Goal: Ask a question: Seek information or help from site administrators or community

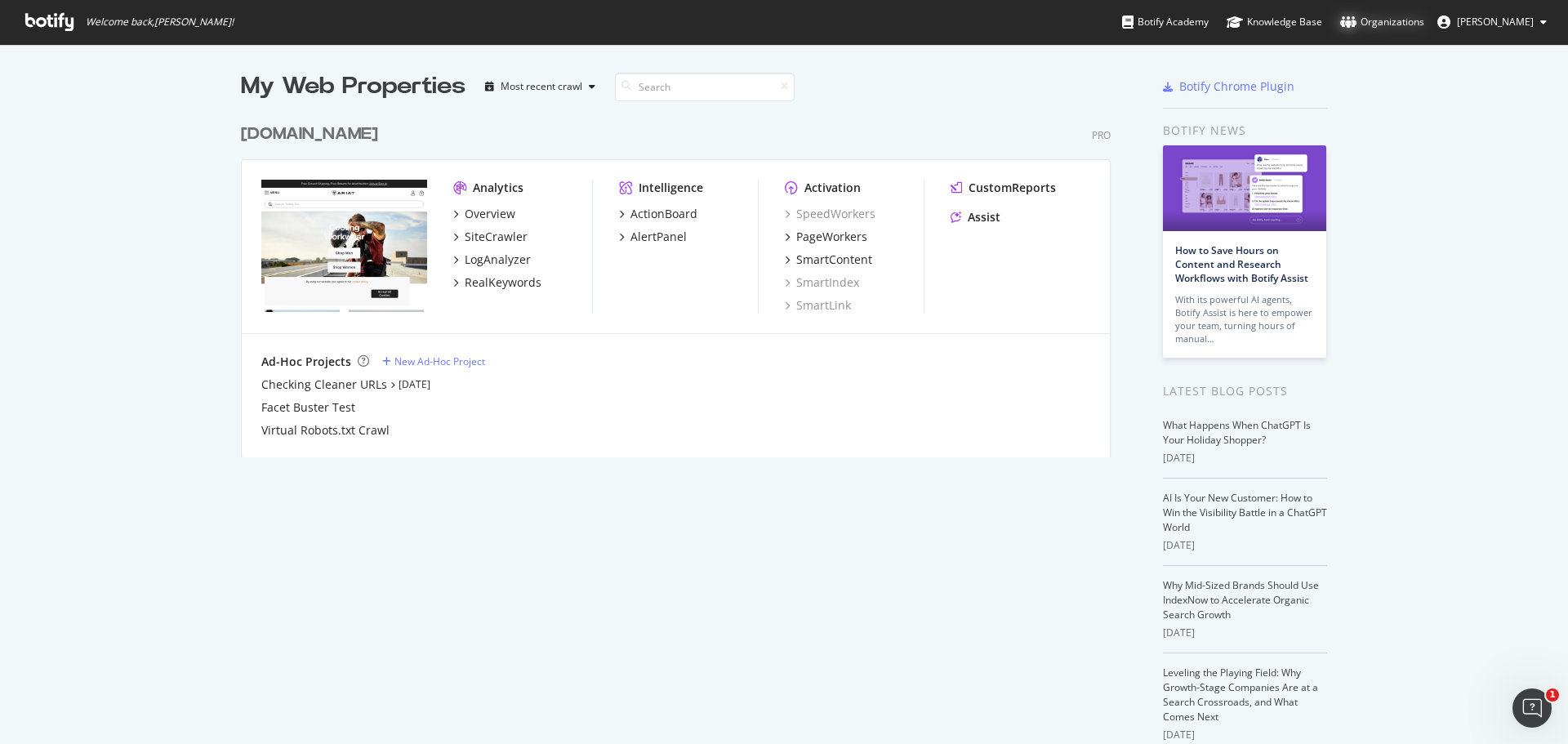
click at [1407, 14] on div "Organizations" at bounding box center [1381, 21] width 84 height 16
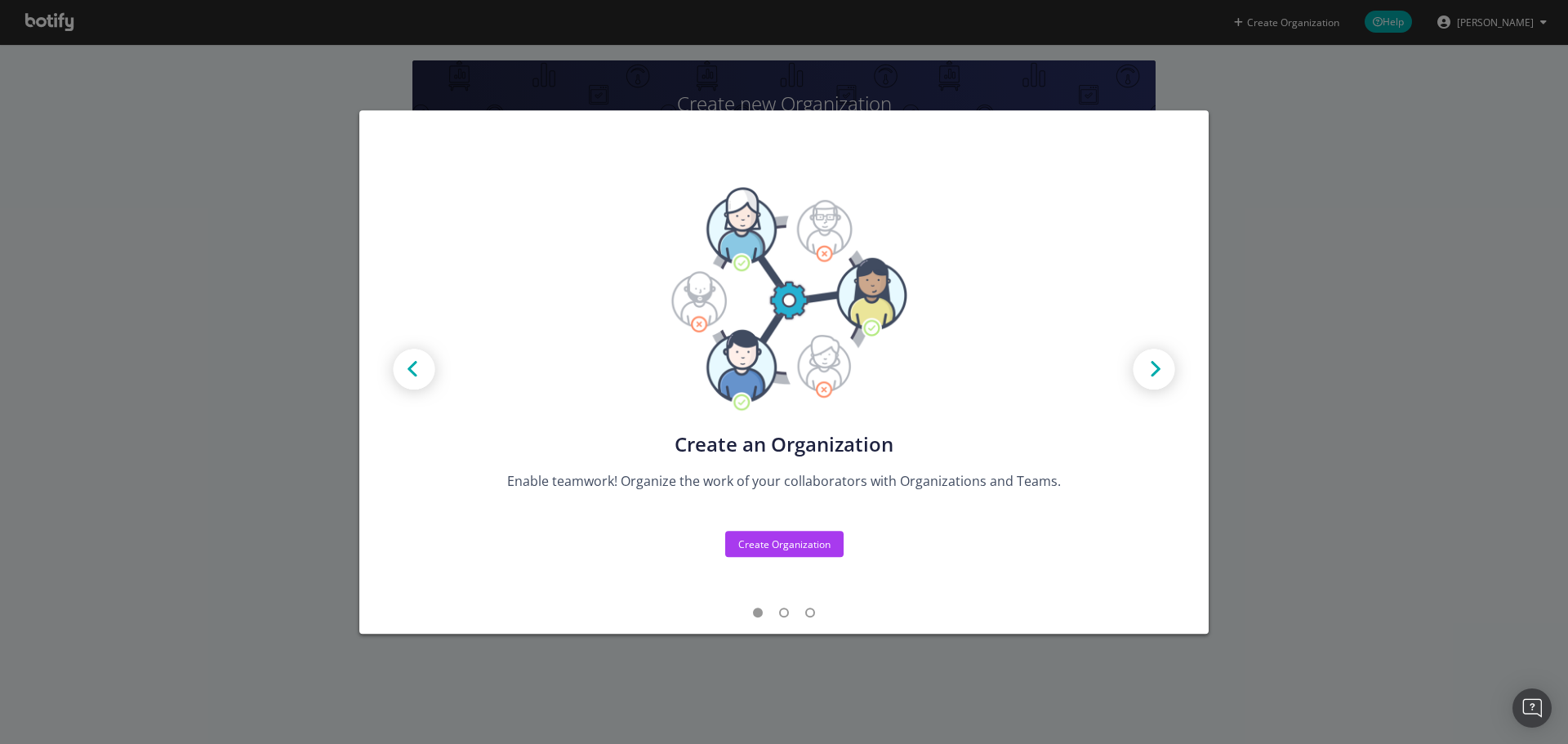
click at [795, 649] on div "Create new Projects for your Teams Create the exact model that matches your Org…" at bounding box center [784, 372] width 1568 height 744
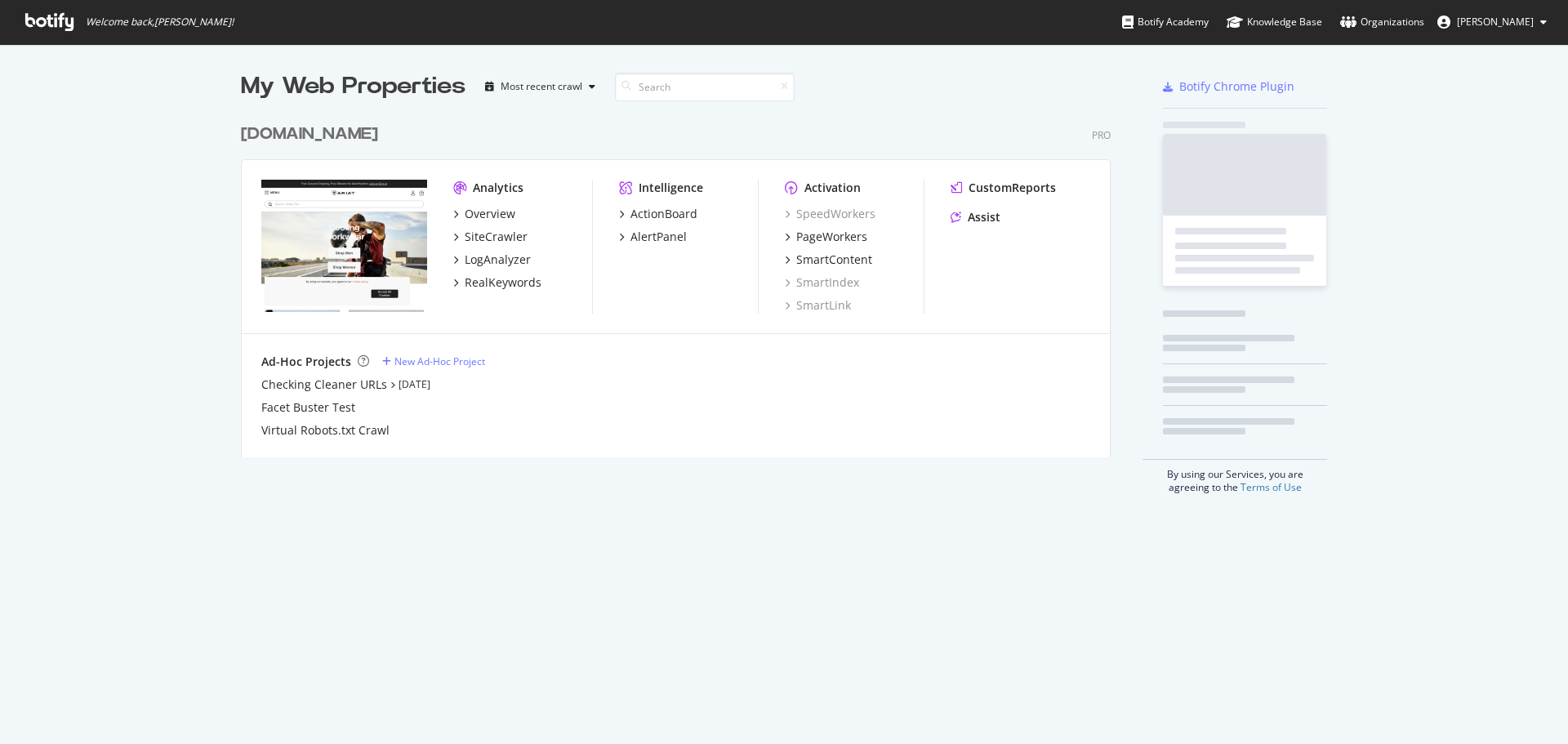
scroll to position [342, 870]
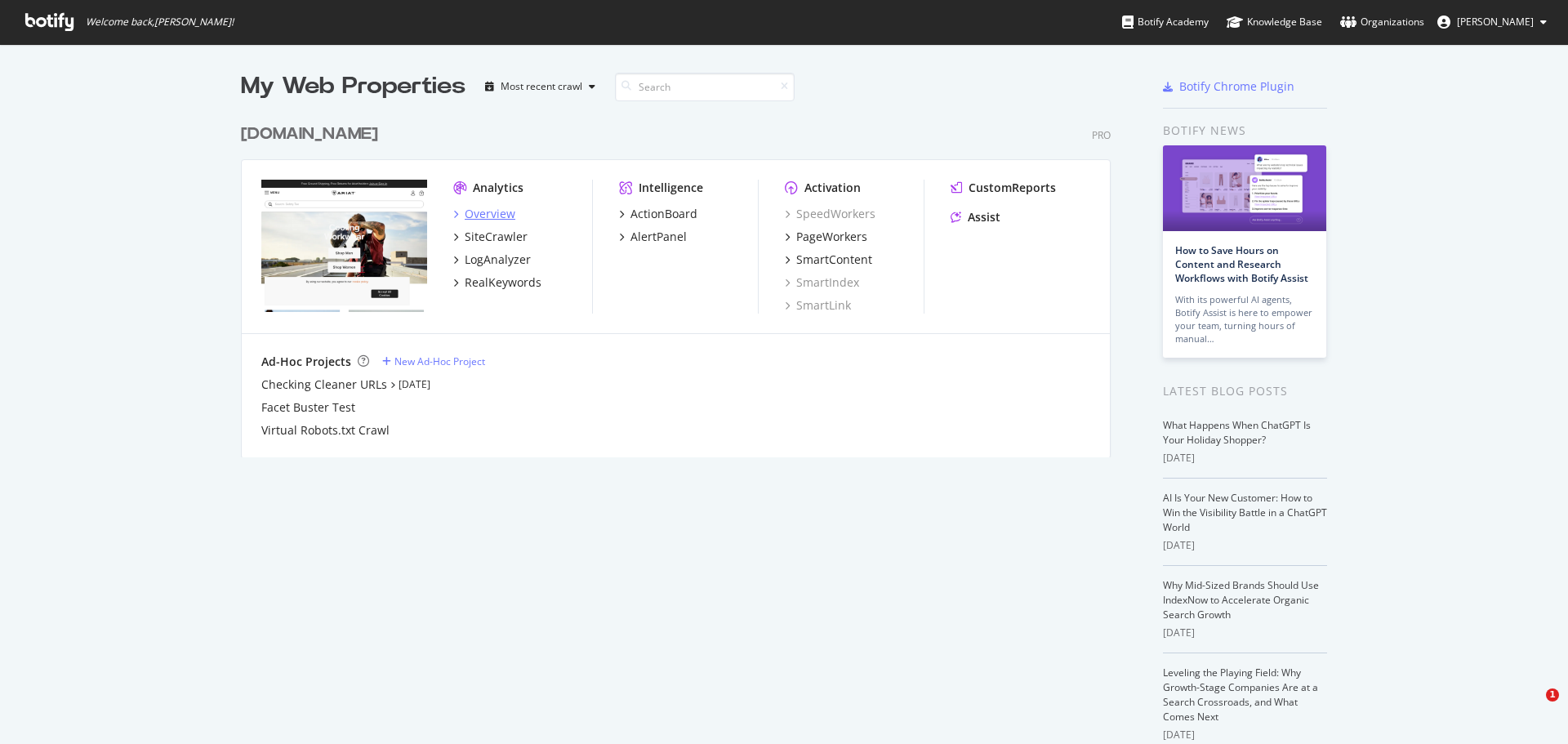
click at [490, 213] on div "Overview" at bounding box center [490, 214] width 51 height 16
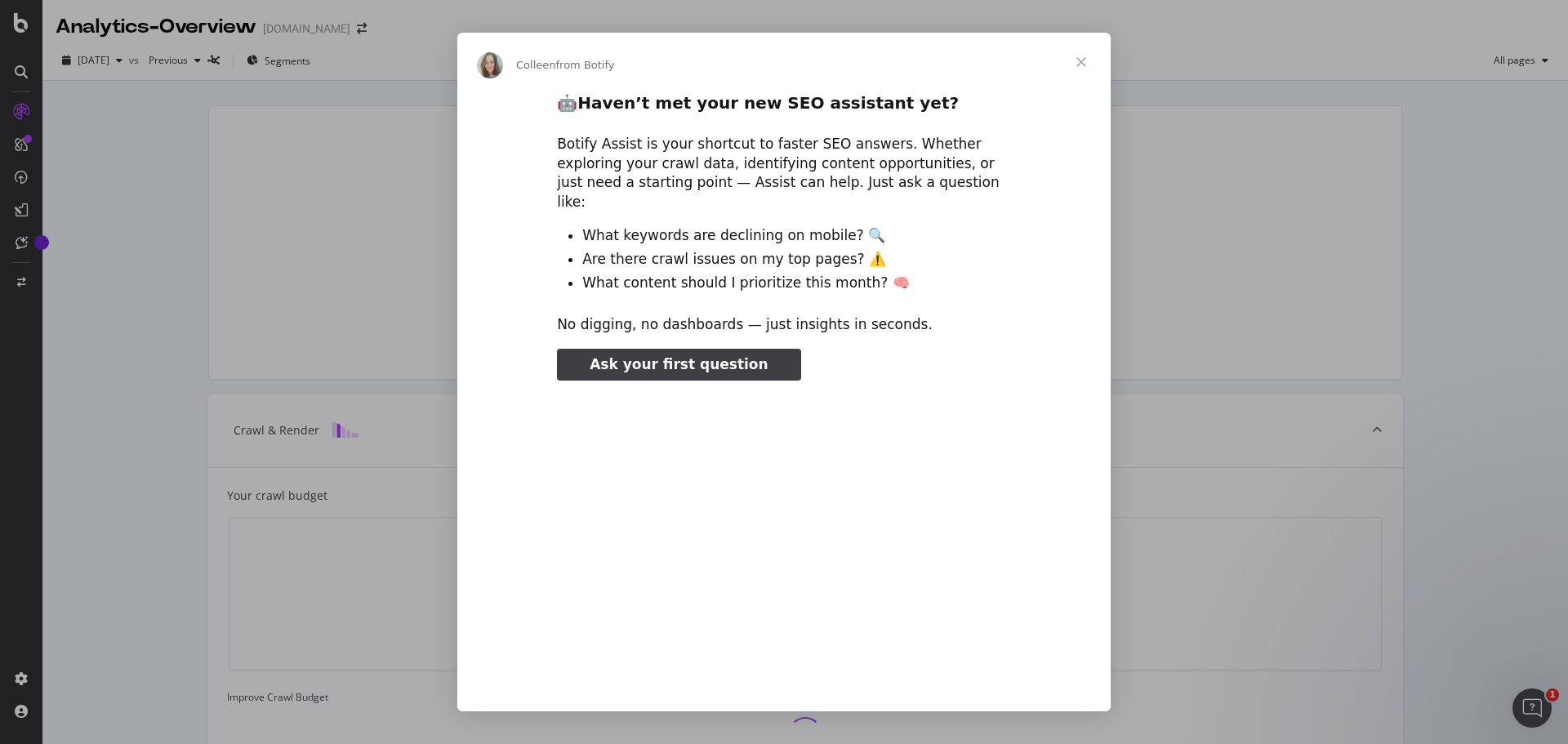
type input "106246"
click at [1076, 58] on span "Close" at bounding box center [1081, 62] width 59 height 59
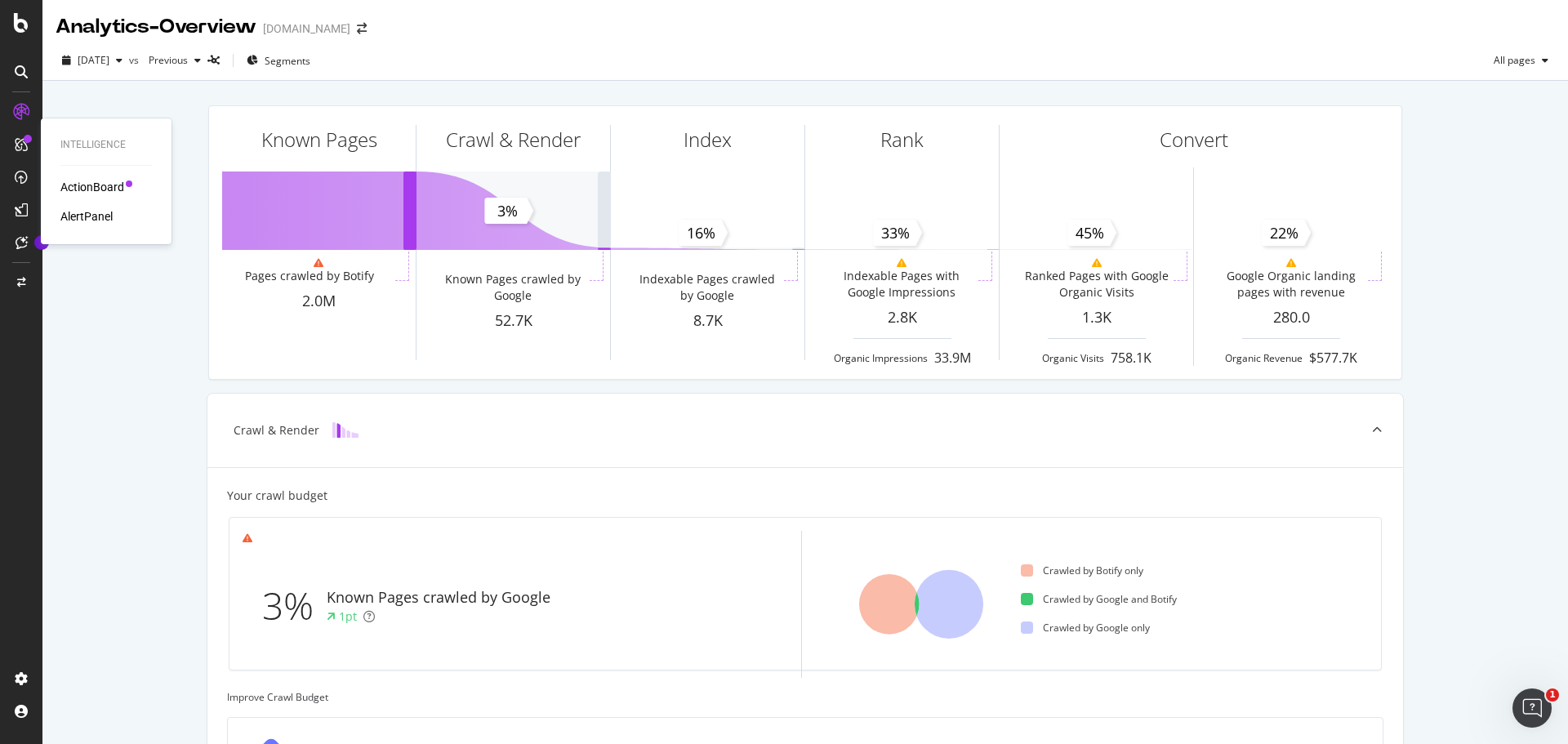
click at [80, 186] on div "ActionBoard" at bounding box center [92, 187] width 64 height 16
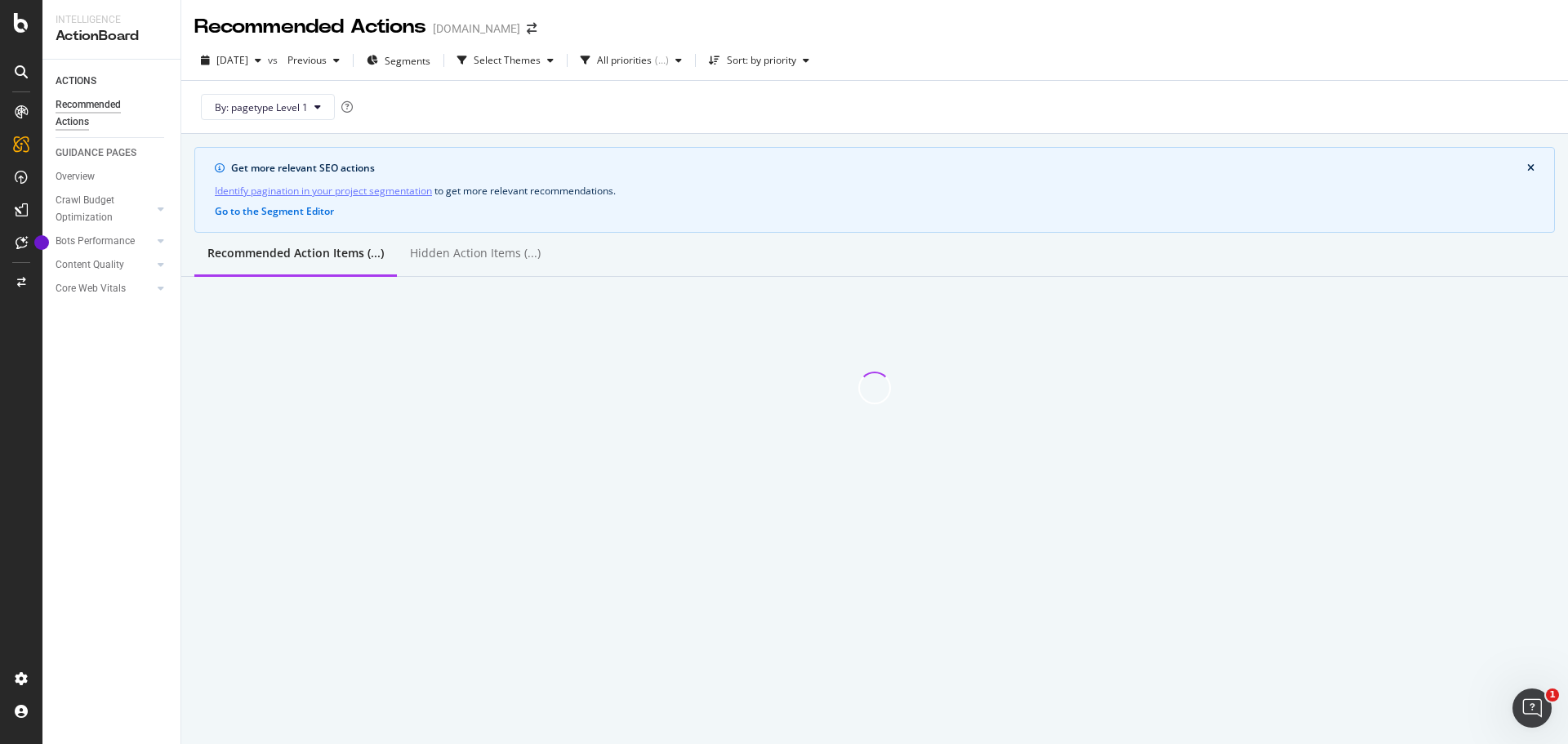
click at [21, 244] on icon at bounding box center [21, 243] width 13 height 13
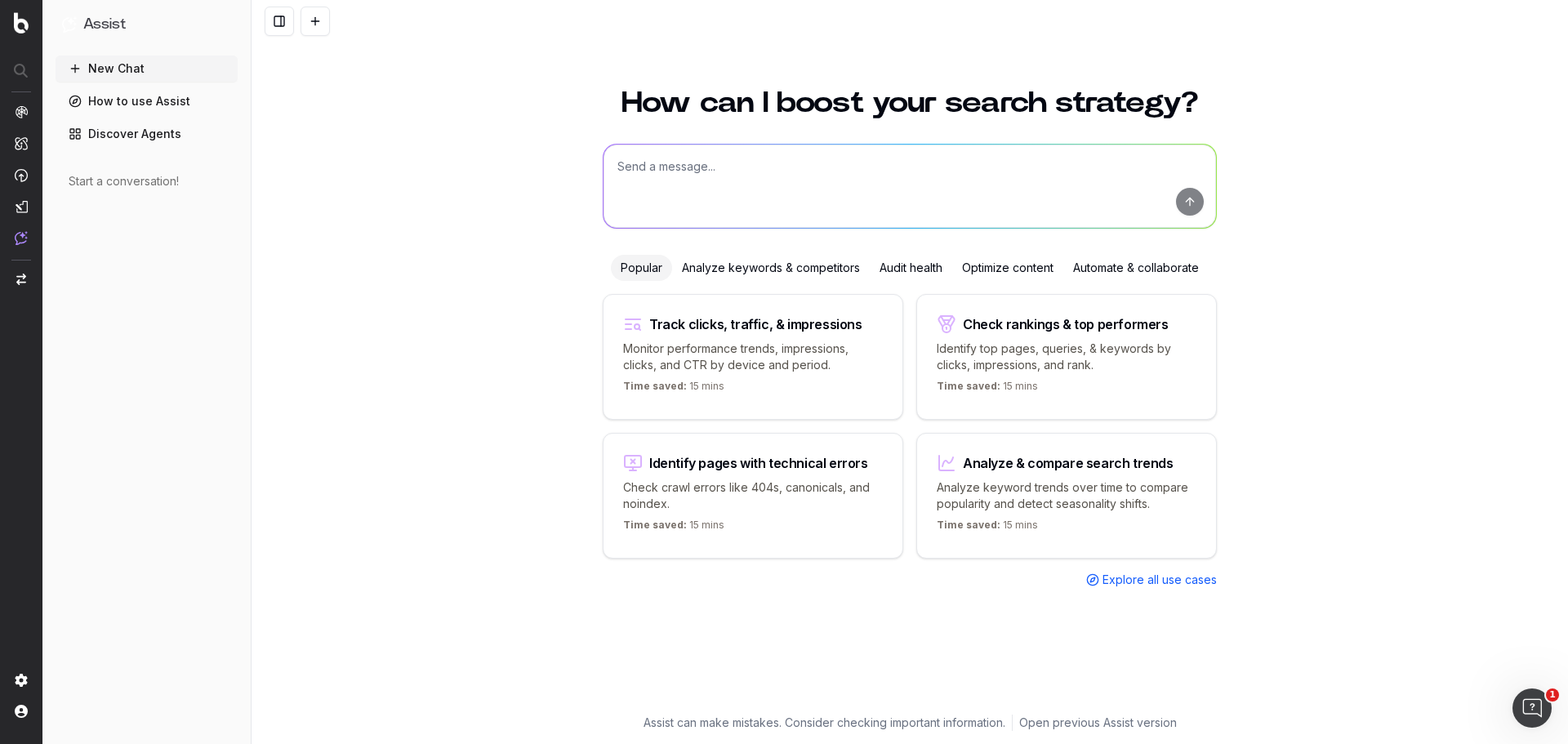
click at [737, 267] on div "Analyze keywords & competitors" at bounding box center [770, 268] width 197 height 26
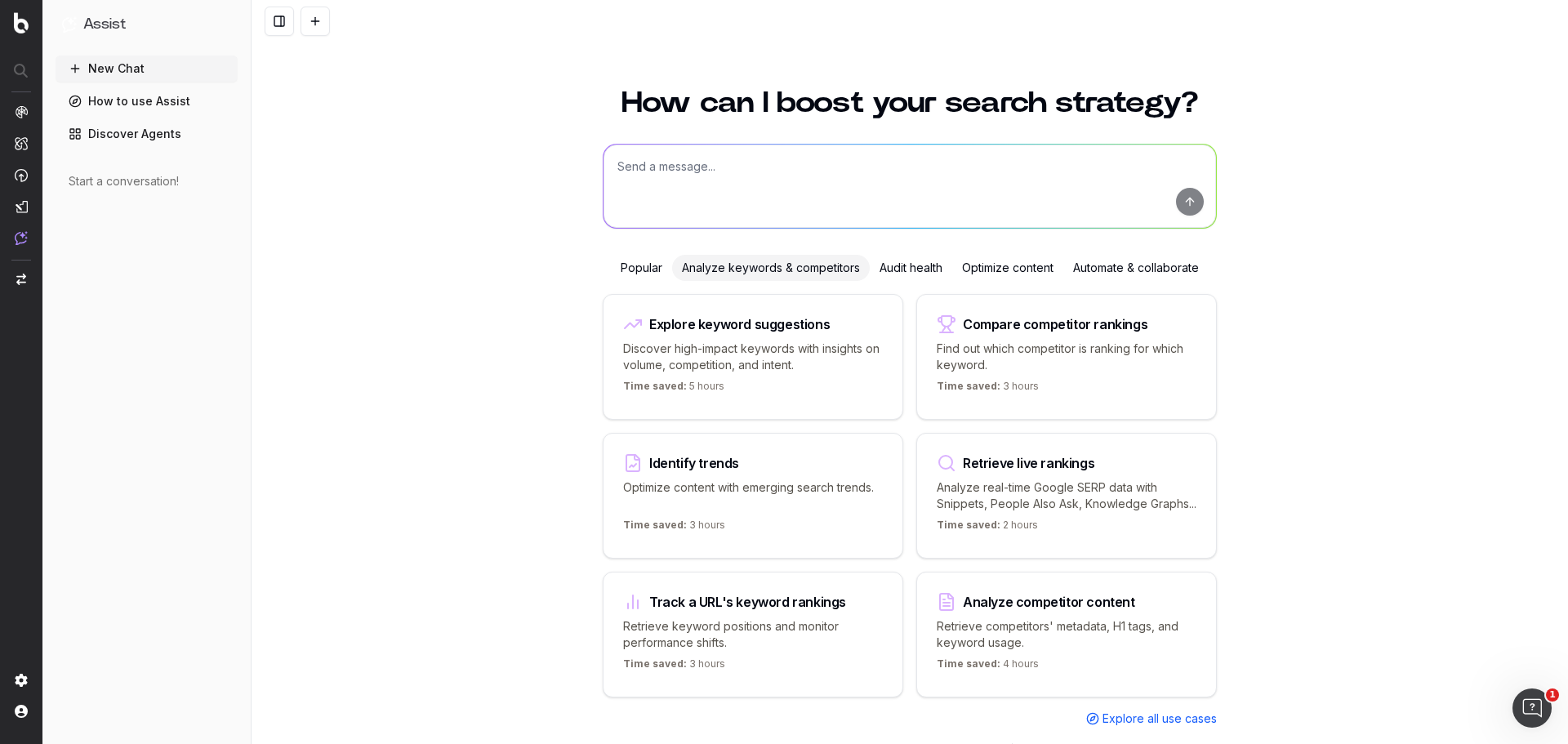
click at [1128, 271] on div "Automate & collaborate" at bounding box center [1135, 268] width 145 height 26
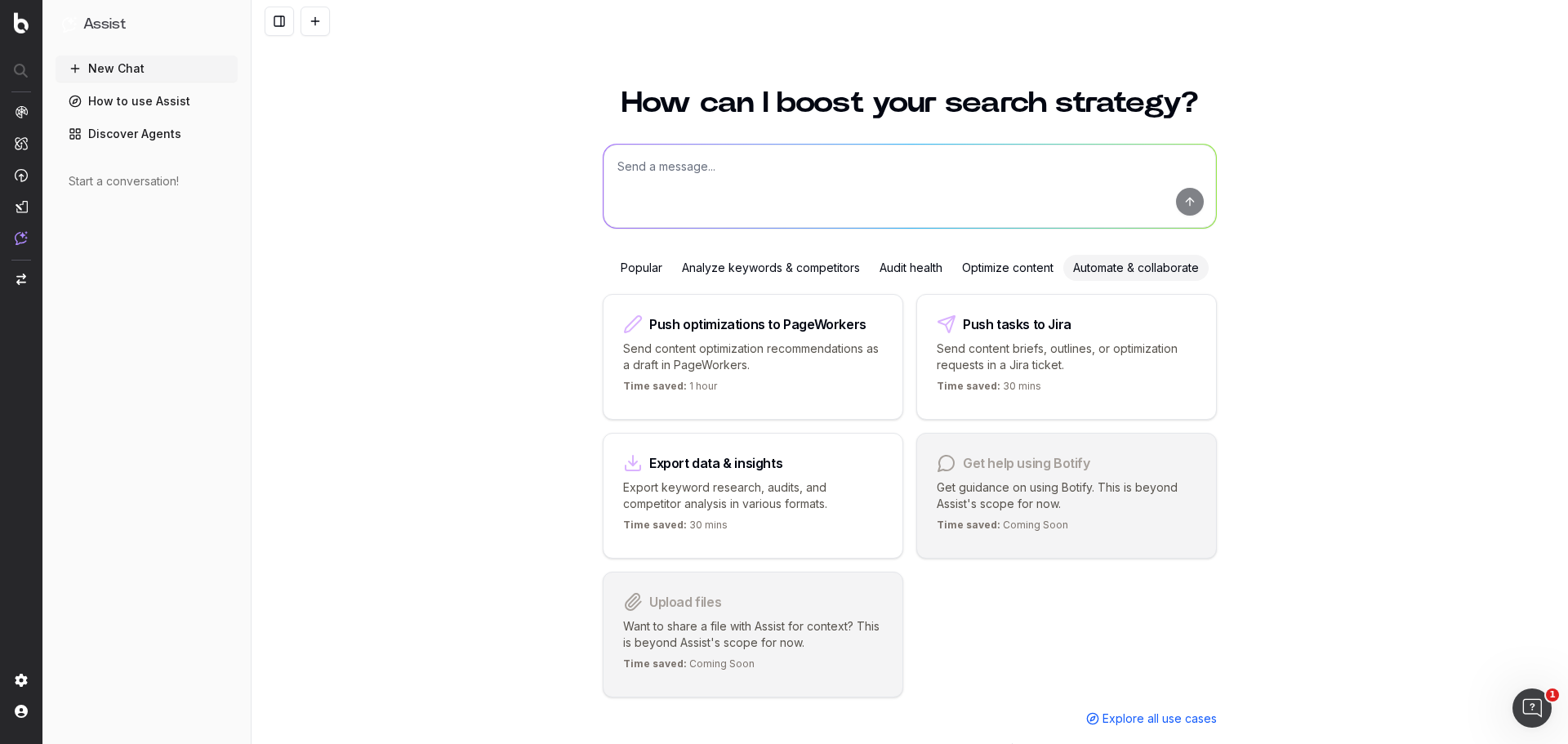
click at [998, 264] on div "Optimize content" at bounding box center [1007, 268] width 111 height 26
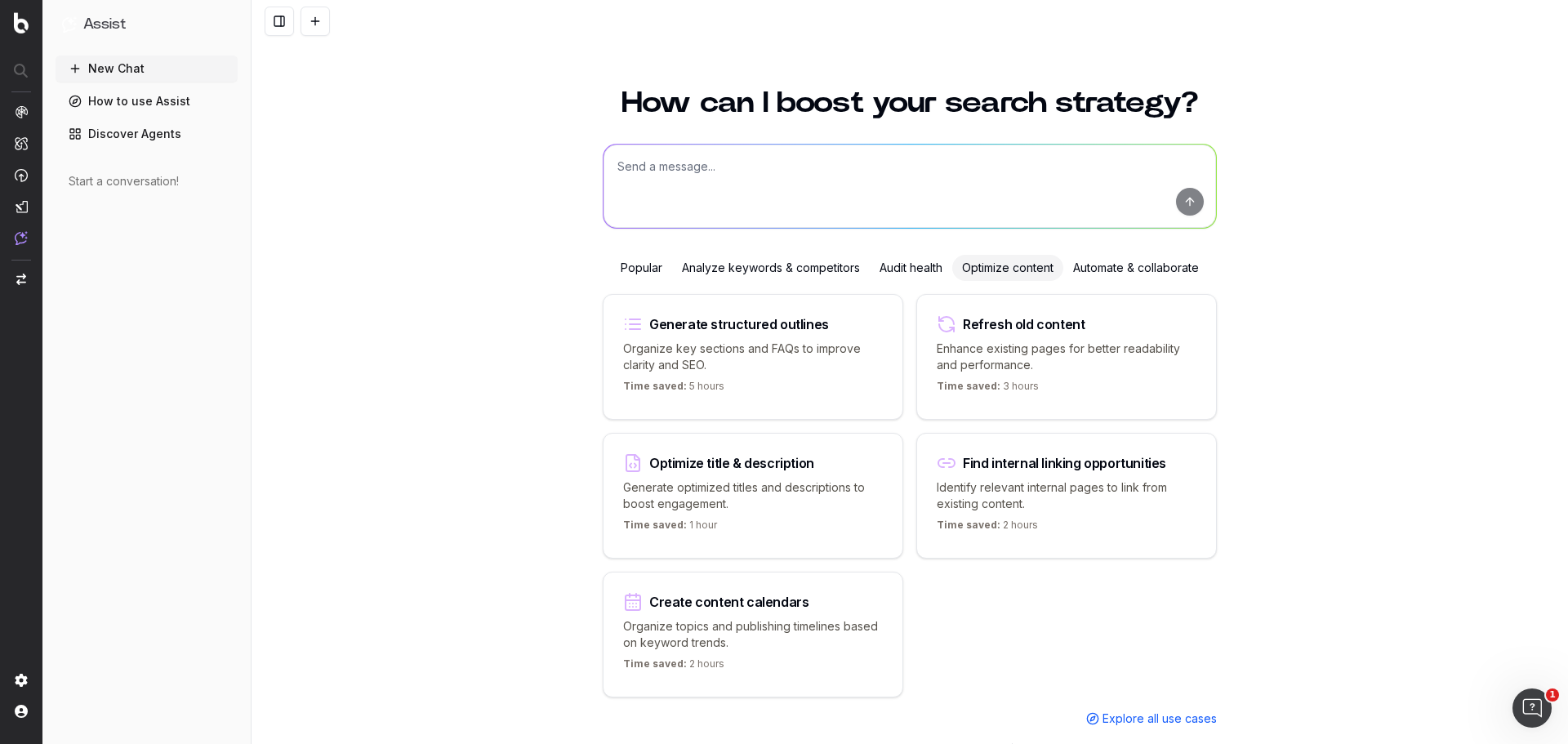
click at [796, 368] on p "Organize key sections and FAQs to improve clarity and SEO." at bounding box center [753, 357] width 260 height 33
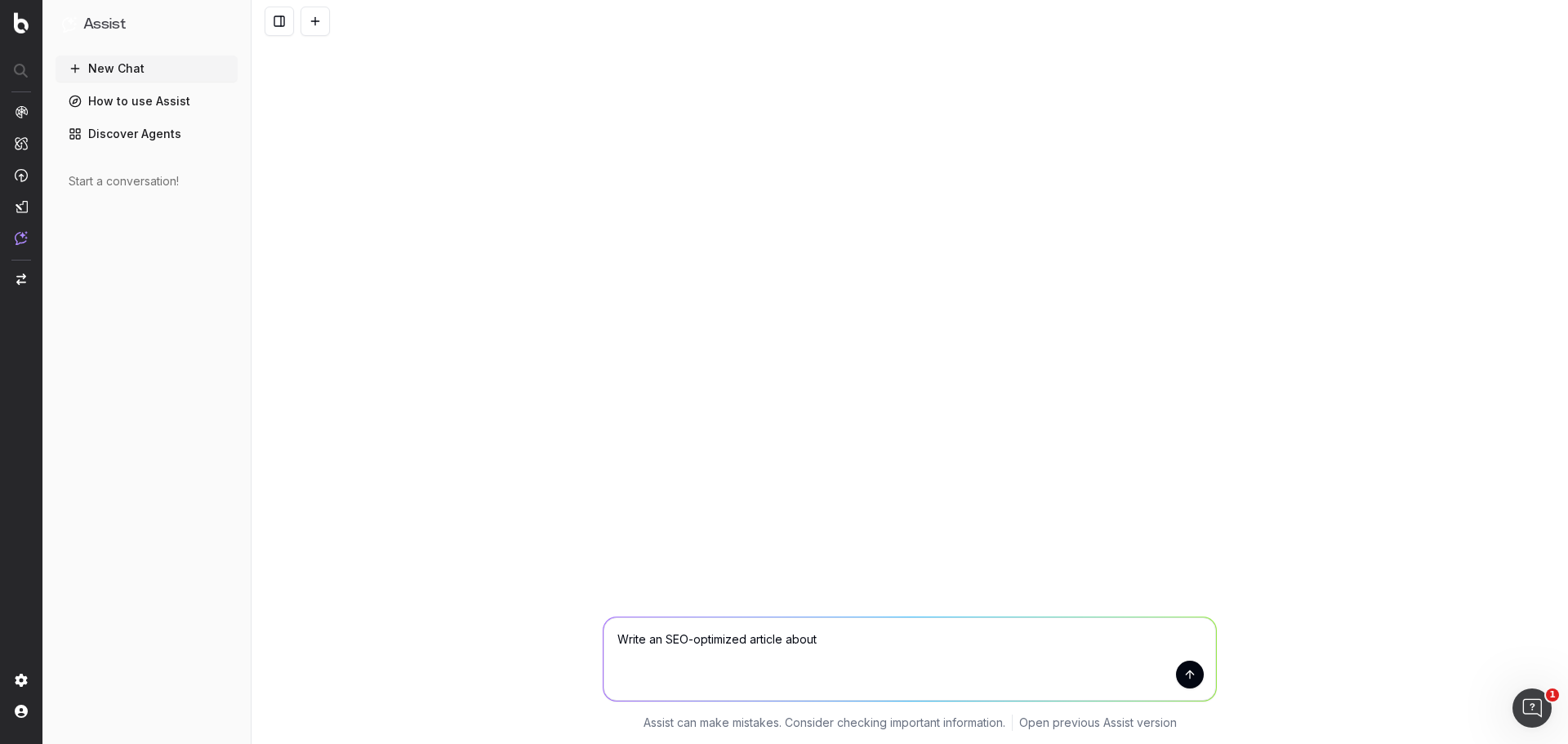
click at [109, 64] on button "New Chat" at bounding box center [146, 68] width 182 height 26
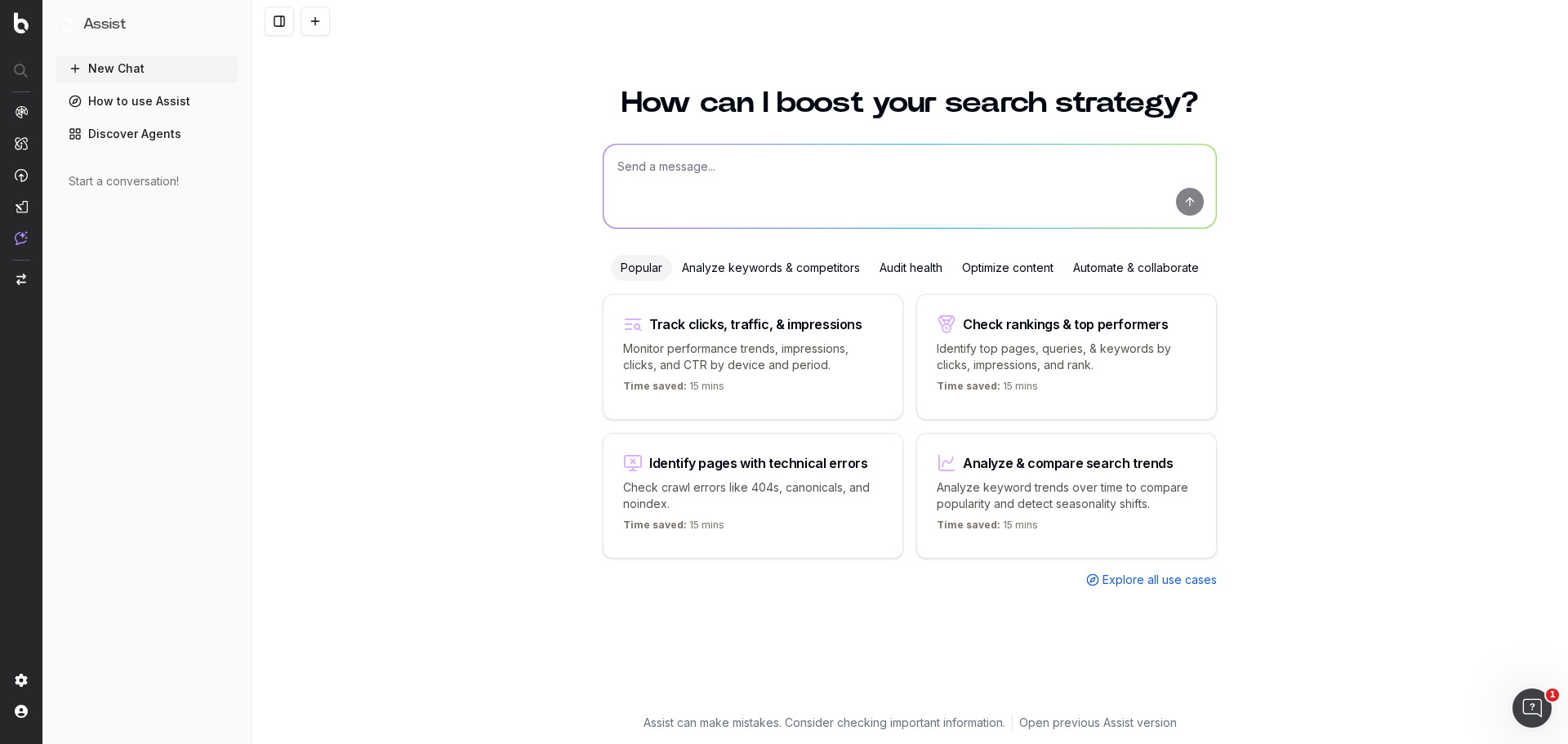
click at [995, 262] on div "Optimize content" at bounding box center [1007, 268] width 111 height 26
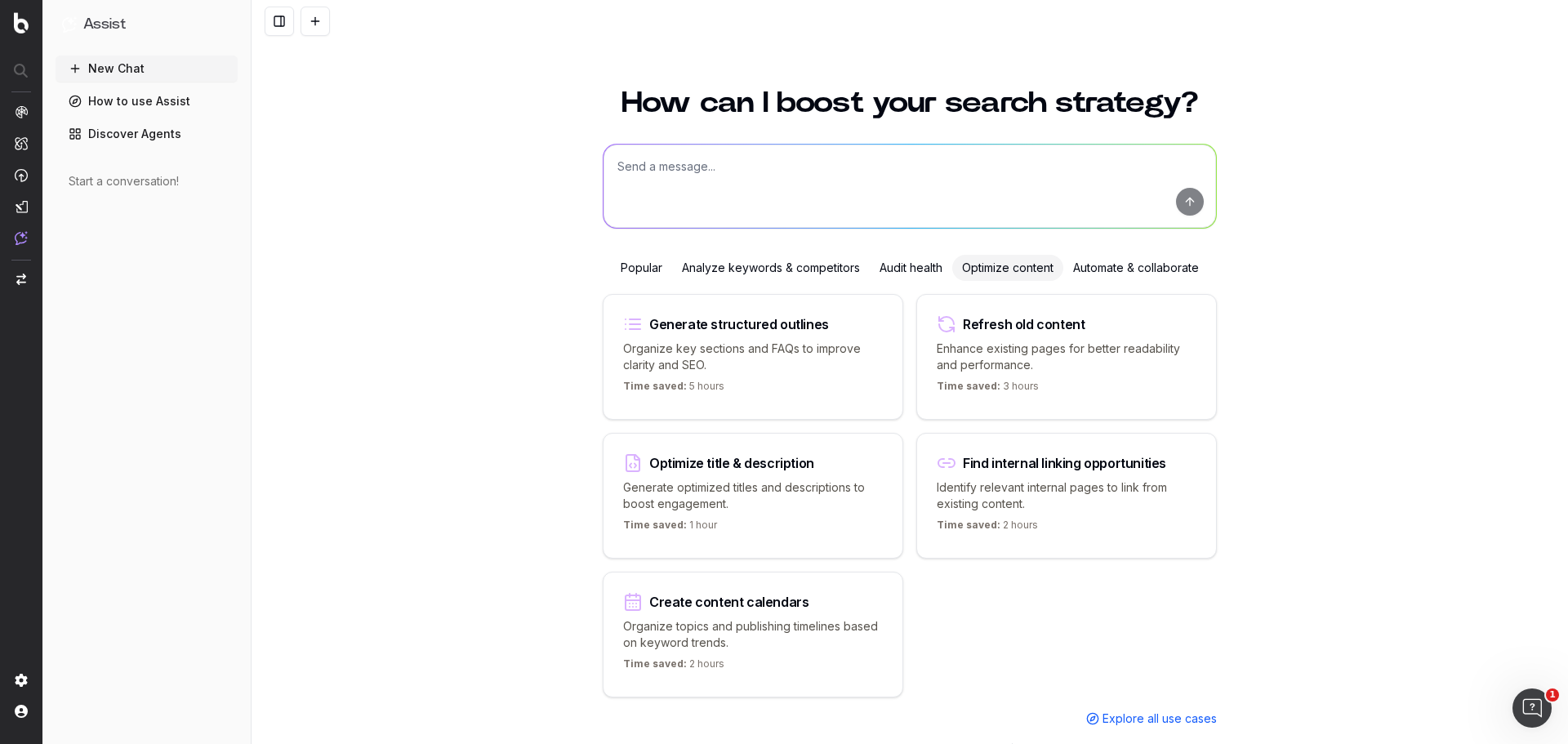
click at [898, 267] on div "Audit health" at bounding box center [911, 268] width 83 height 26
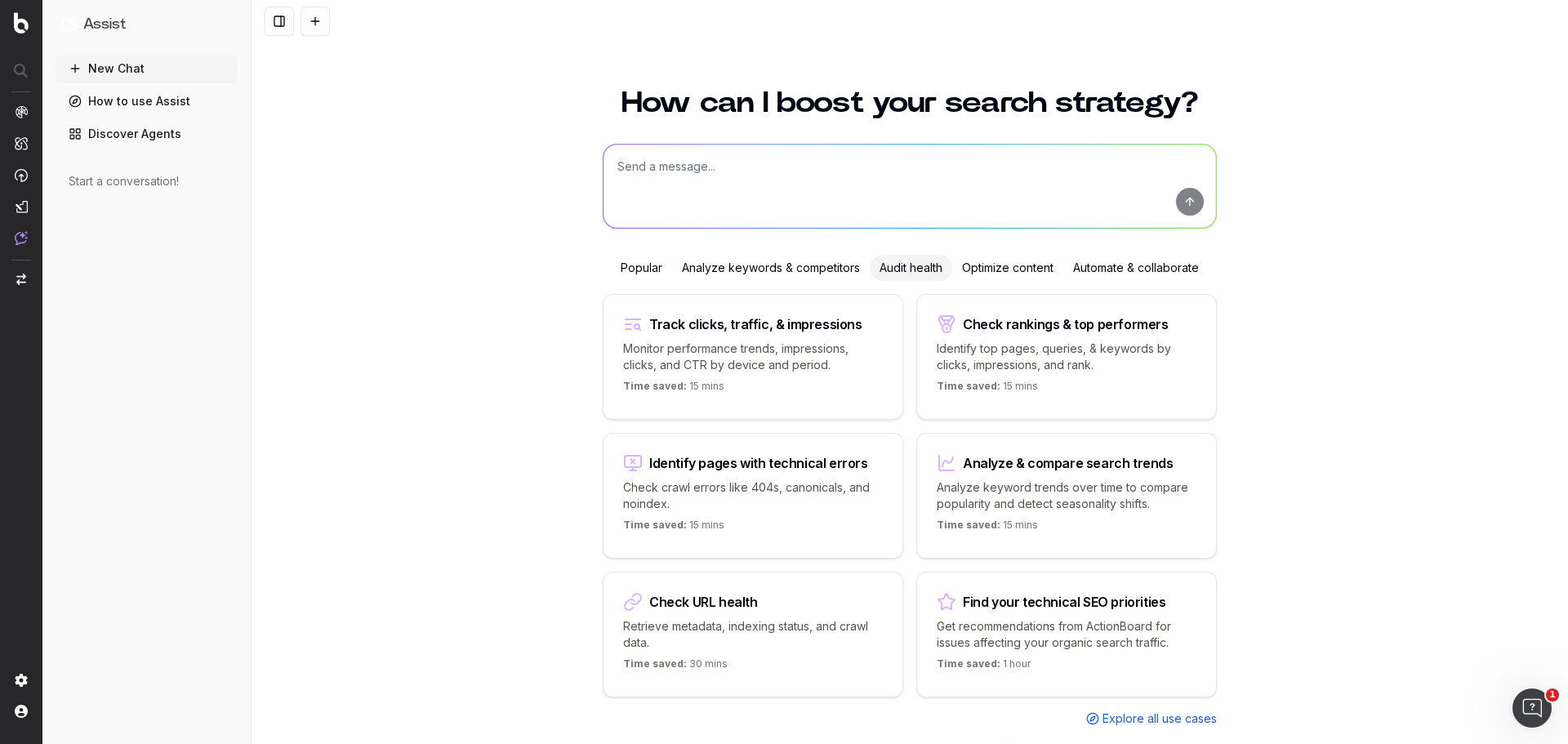
click at [1108, 643] on p "Get recommendations from ActionBoard for issues affecting your organic search t…" at bounding box center [1067, 634] width 260 height 33
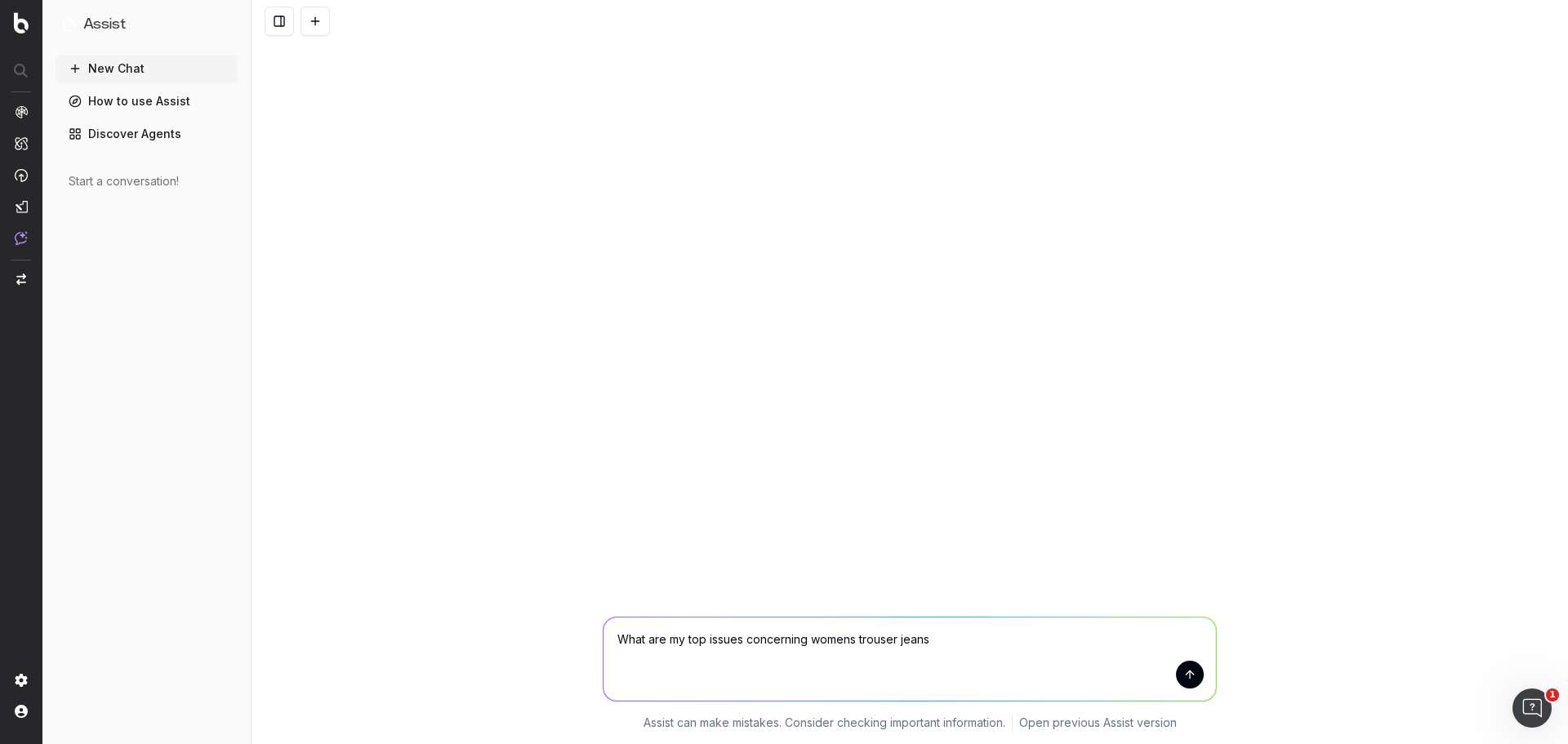
type textarea "What are my top issues concerning womens trouser jeans"
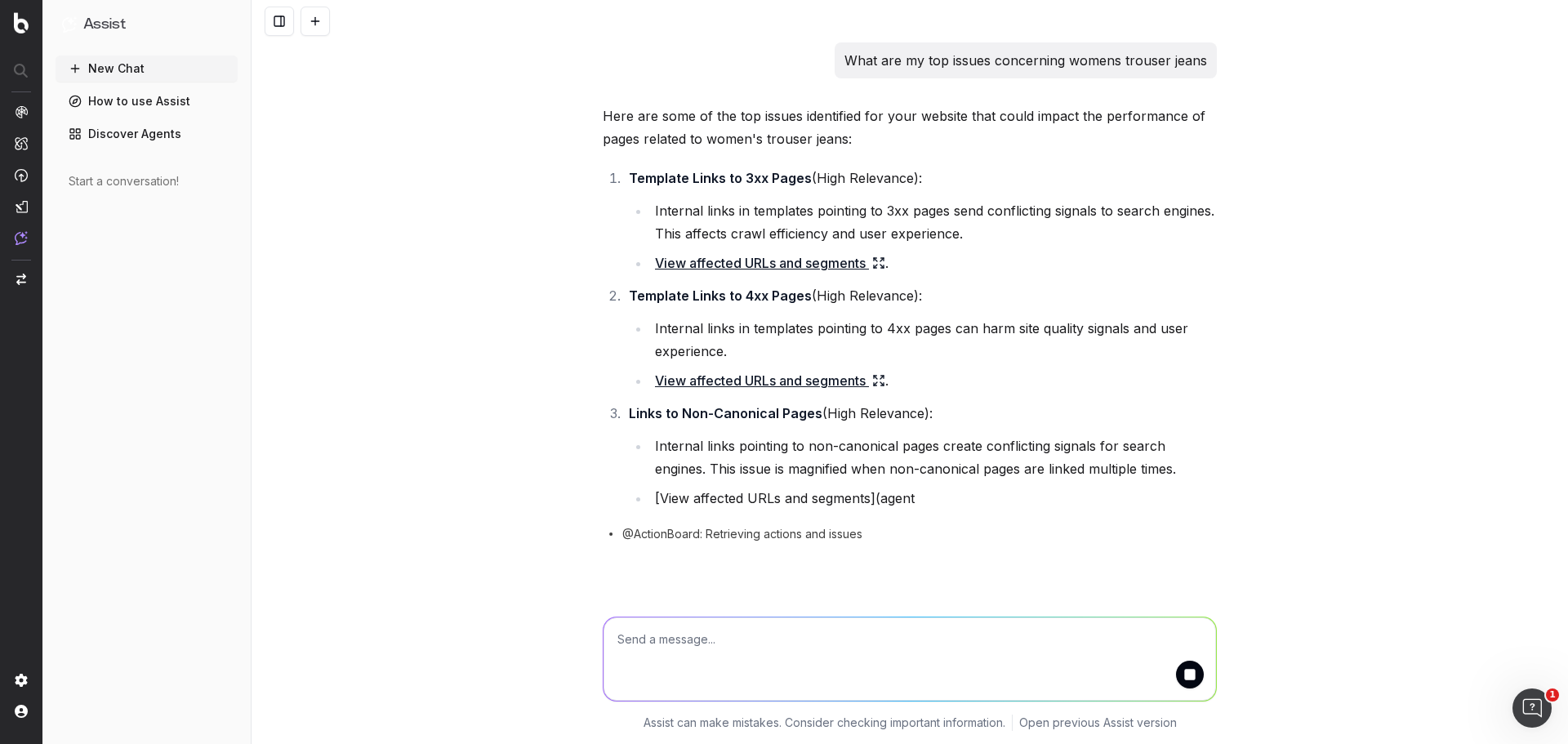
click at [774, 262] on link "View affected URLs and segments" at bounding box center [769, 263] width 230 height 23
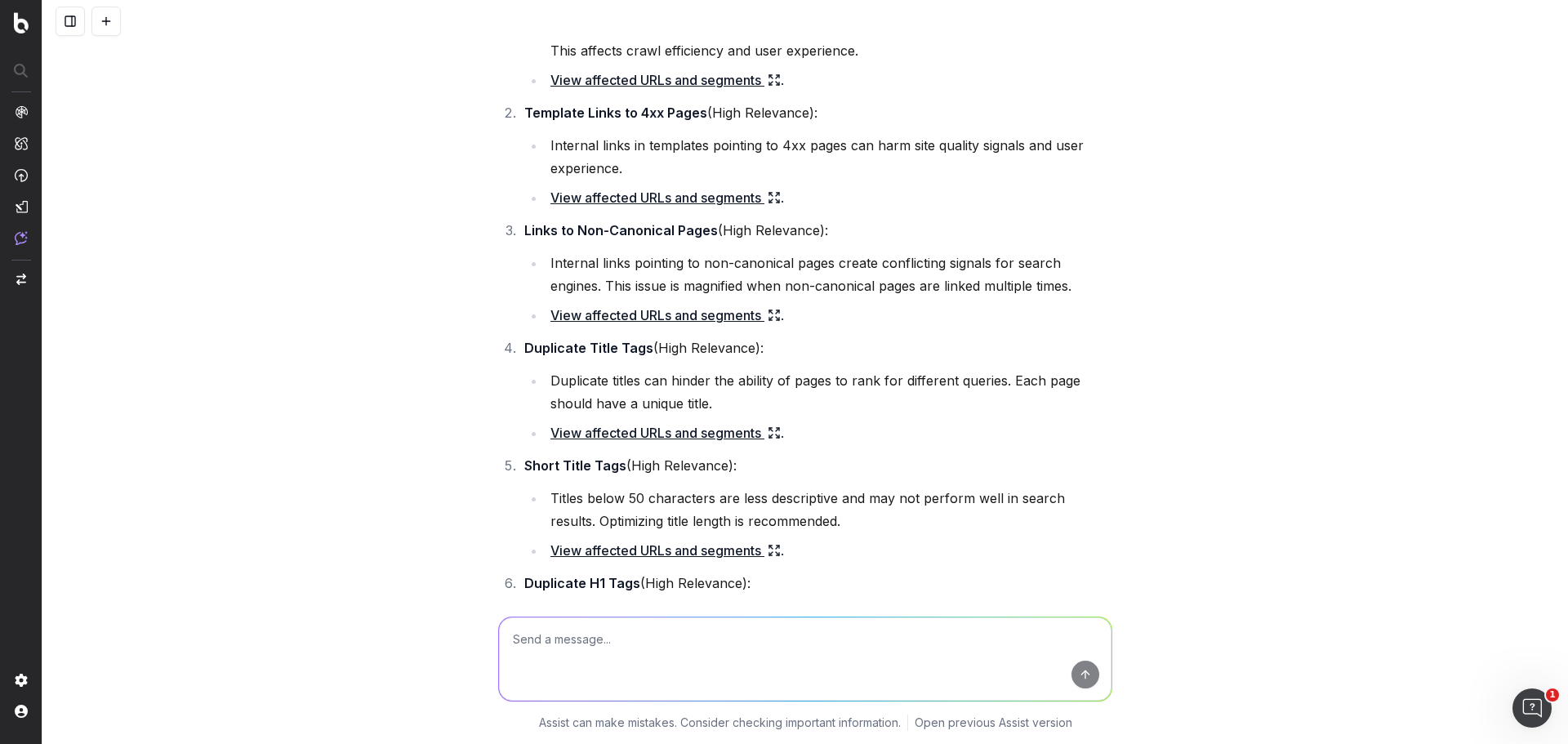
scroll to position [1, 0]
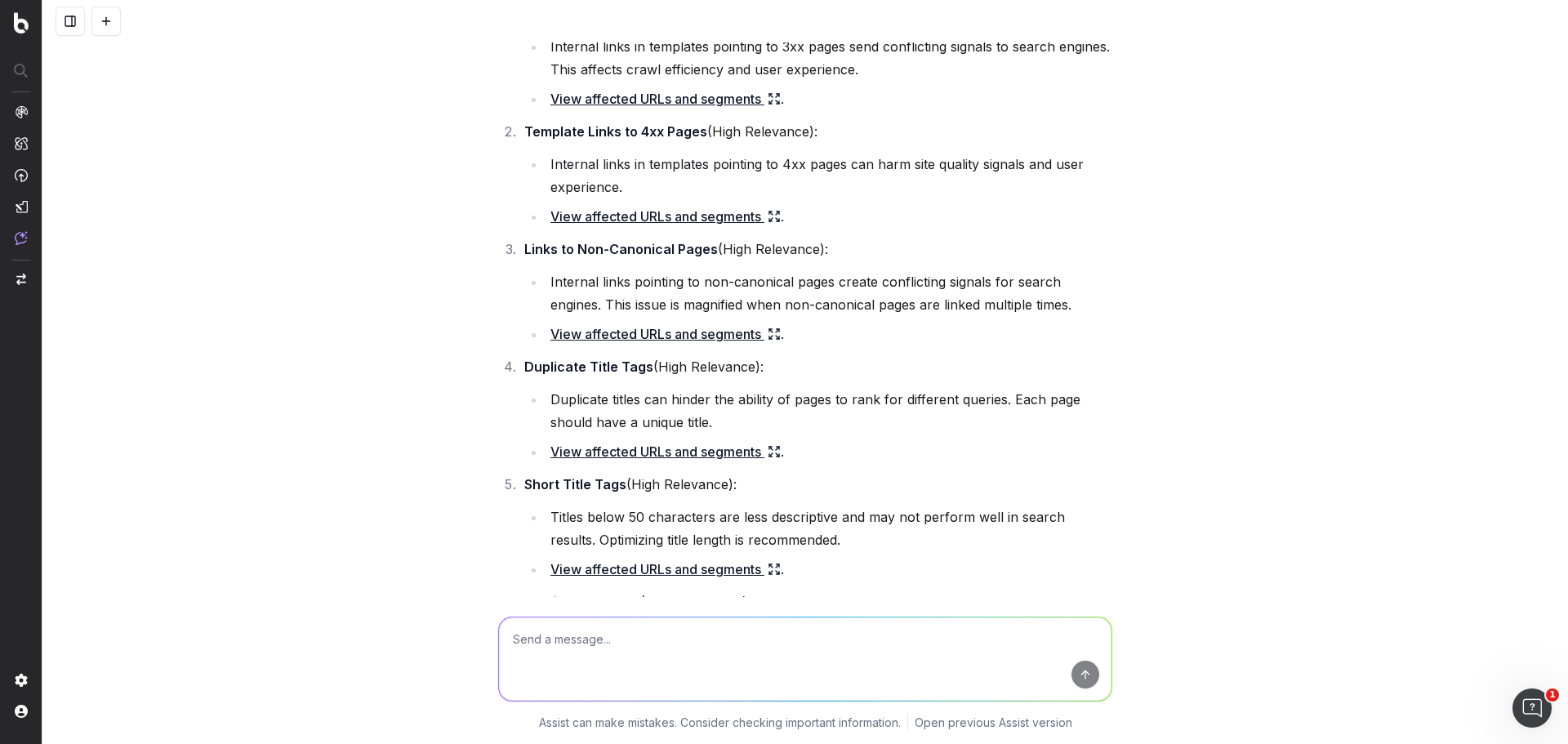
click at [639, 450] on link "View affected URLs and segments" at bounding box center [665, 451] width 230 height 23
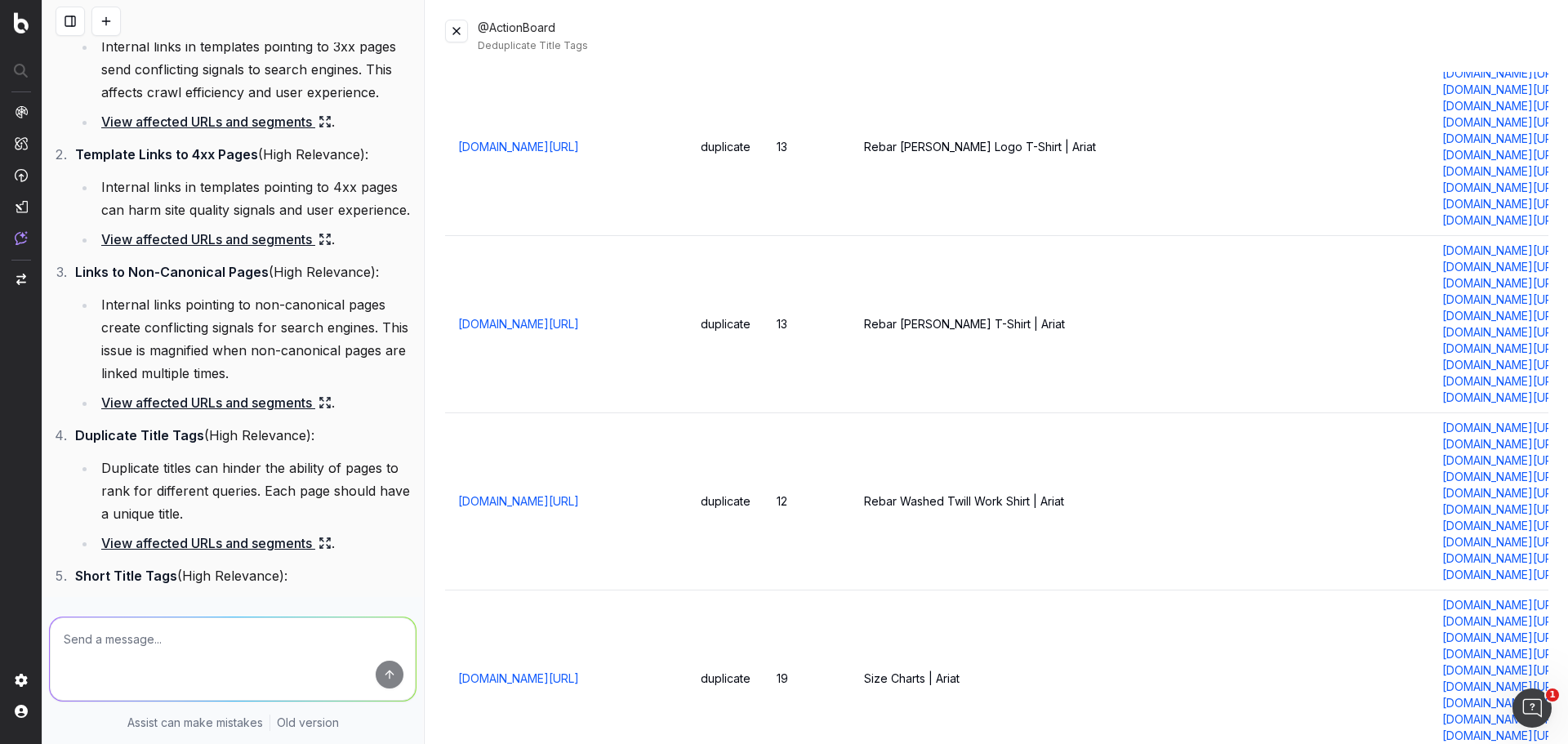
scroll to position [5225, 0]
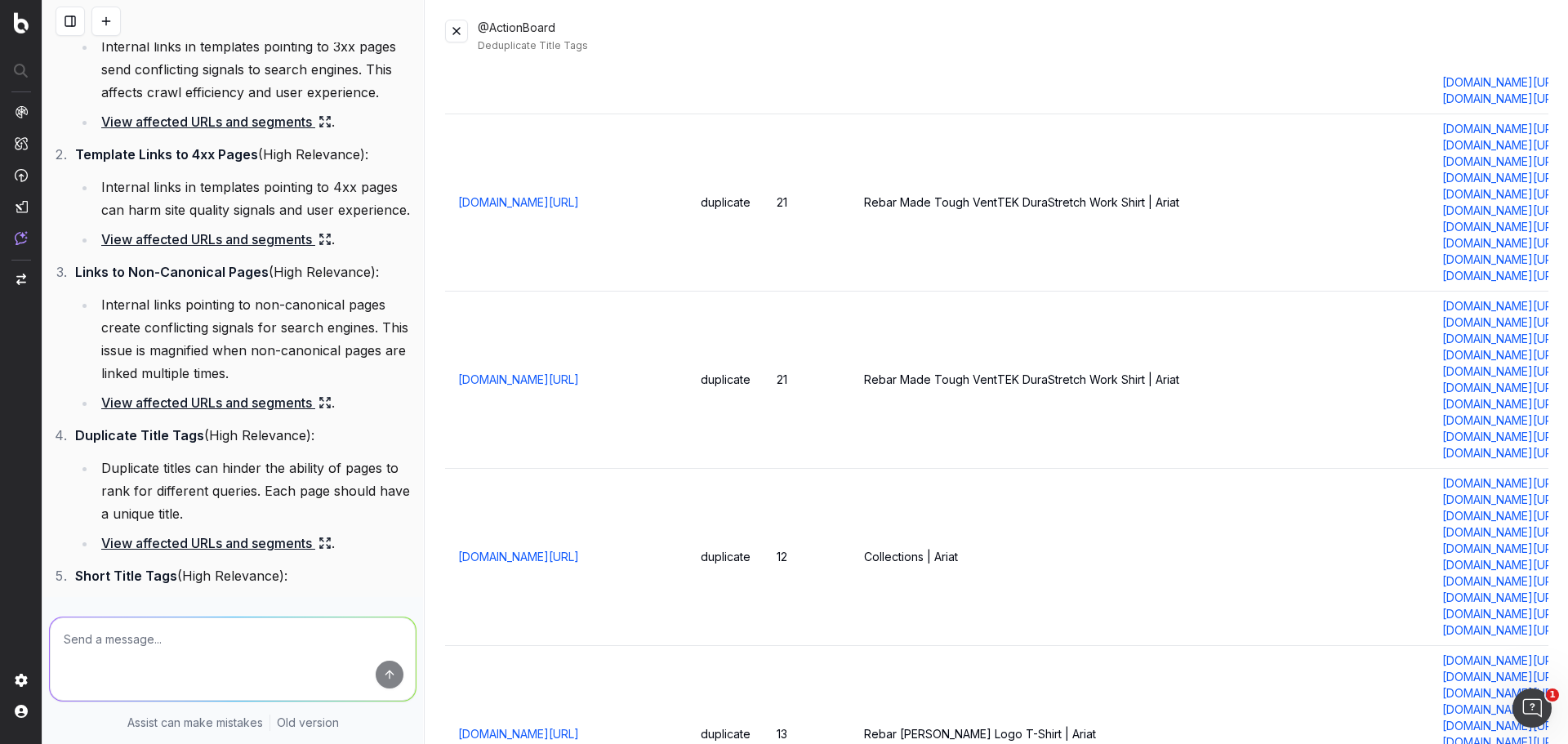
click at [578, 375] on link "[DOMAIN_NAME][URL]" at bounding box center [519, 379] width 121 height 16
click at [455, 35] on button at bounding box center [456, 31] width 23 height 23
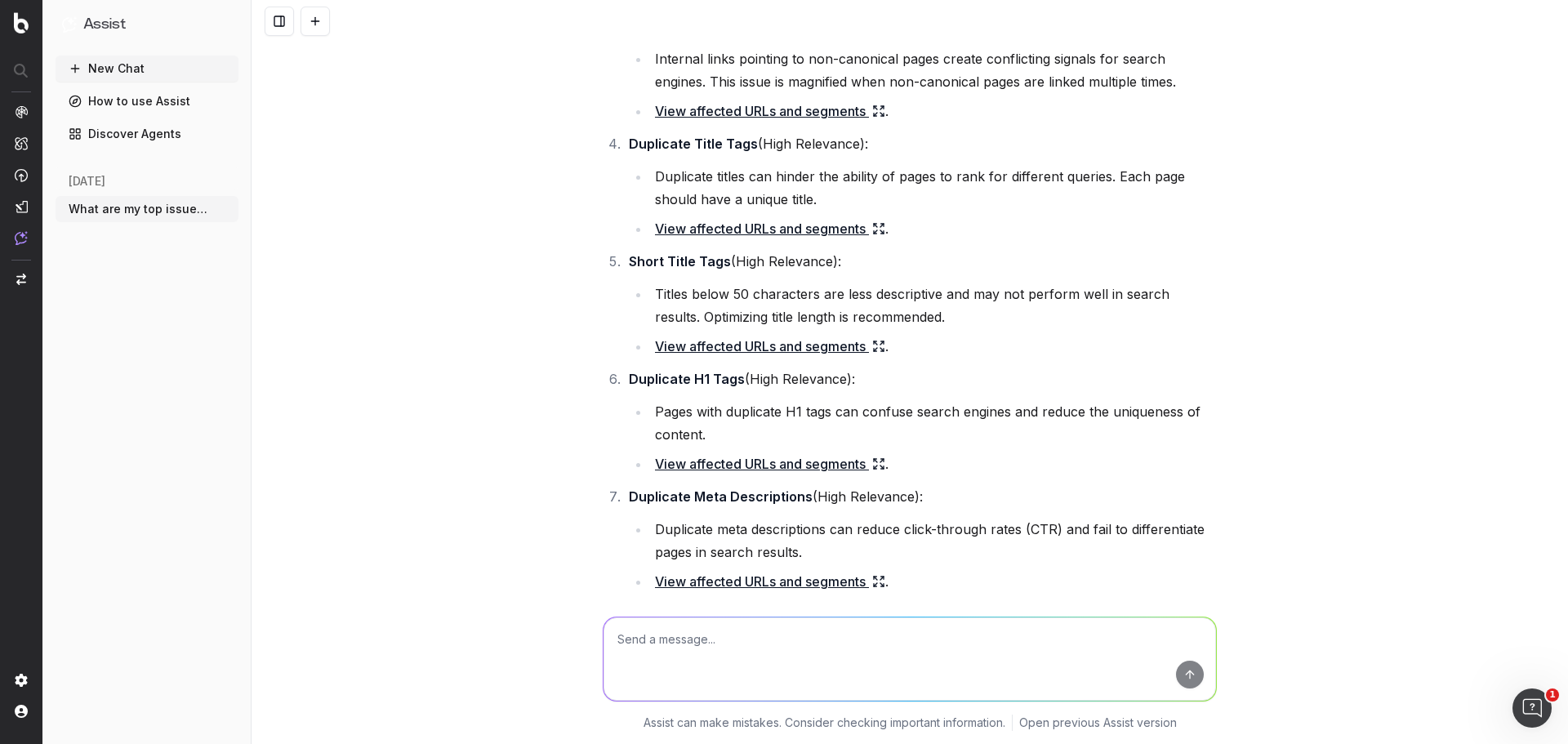
scroll to position [409, 0]
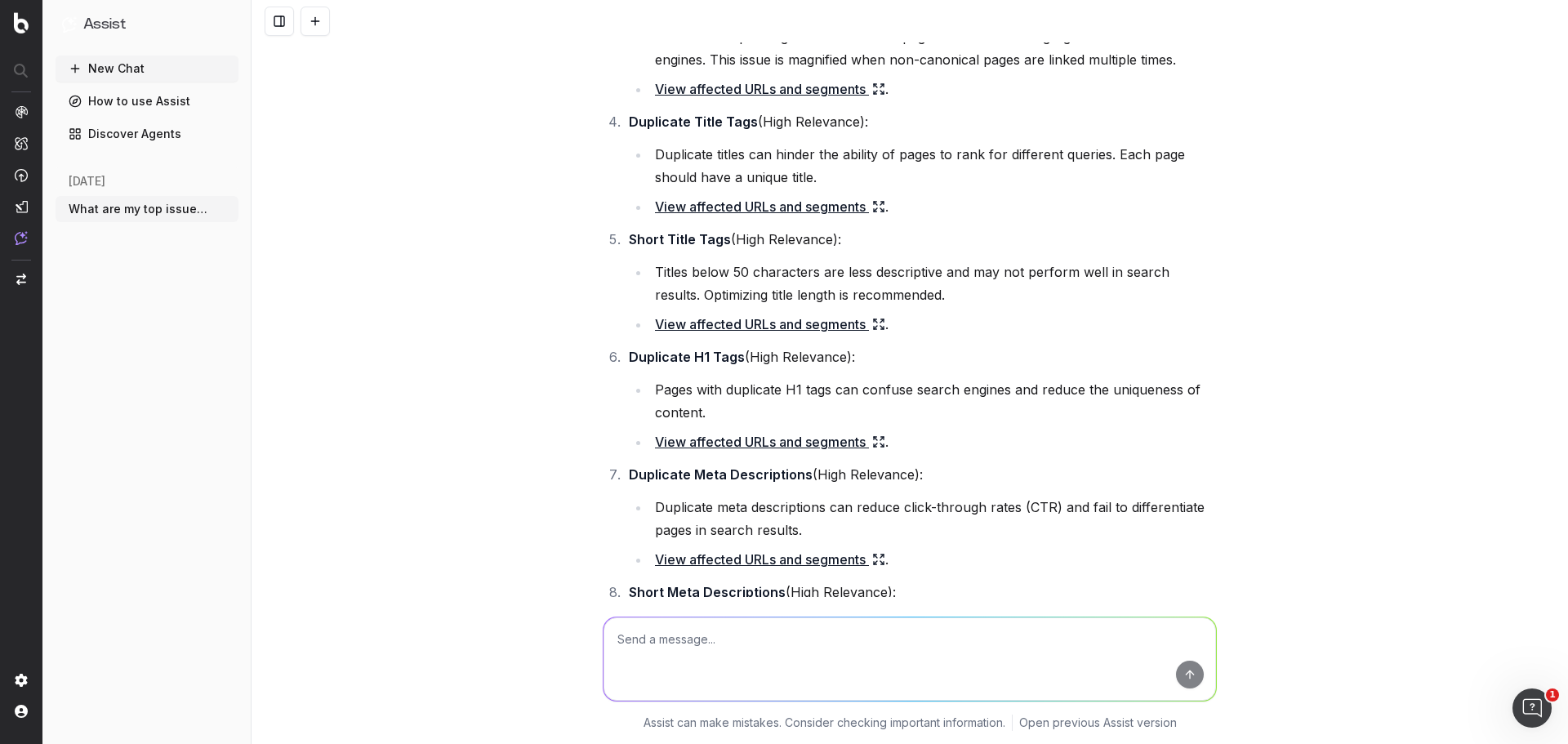
click at [734, 322] on link "View affected URLs and segments" at bounding box center [769, 324] width 230 height 23
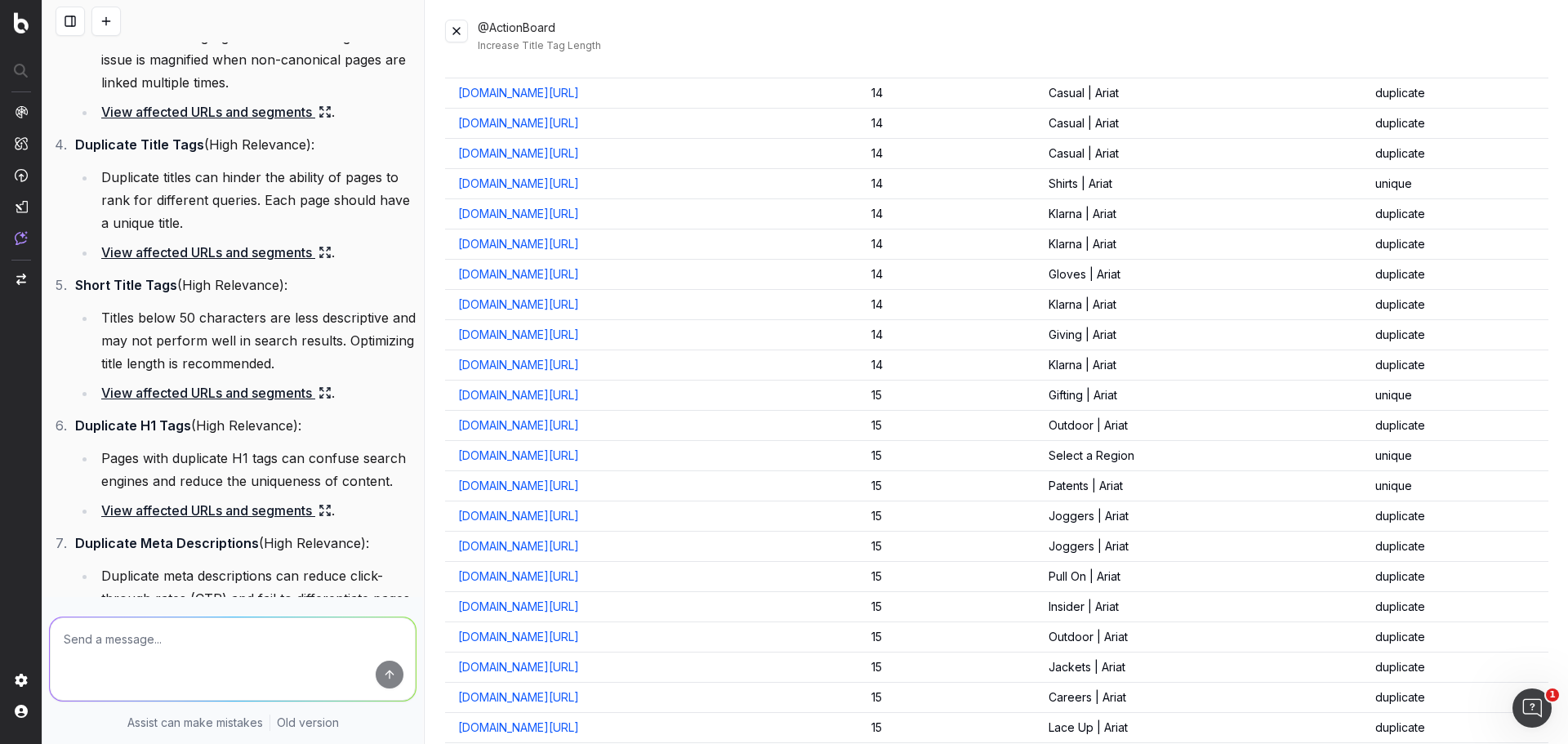
scroll to position [2531, 0]
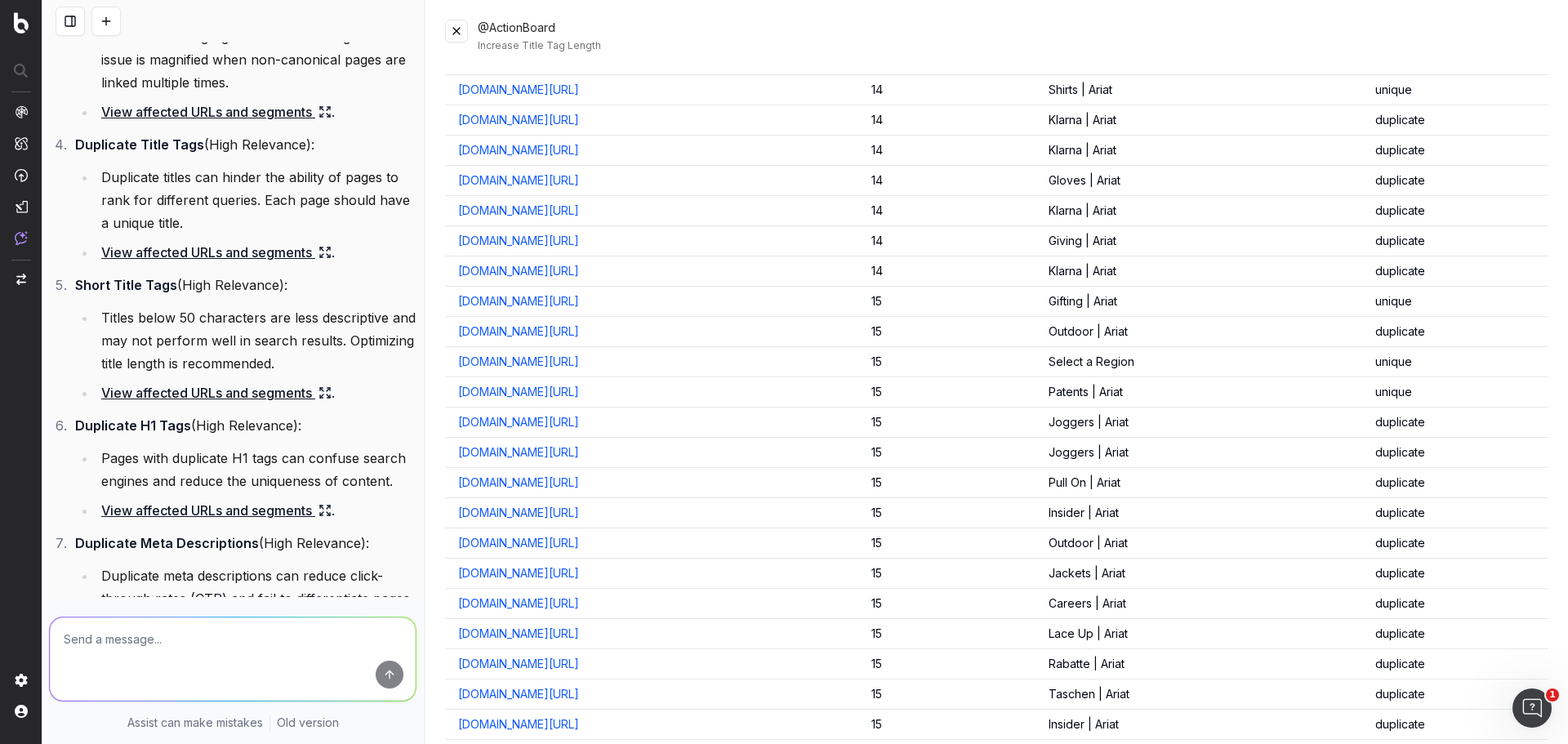
click at [458, 27] on button at bounding box center [456, 31] width 23 height 23
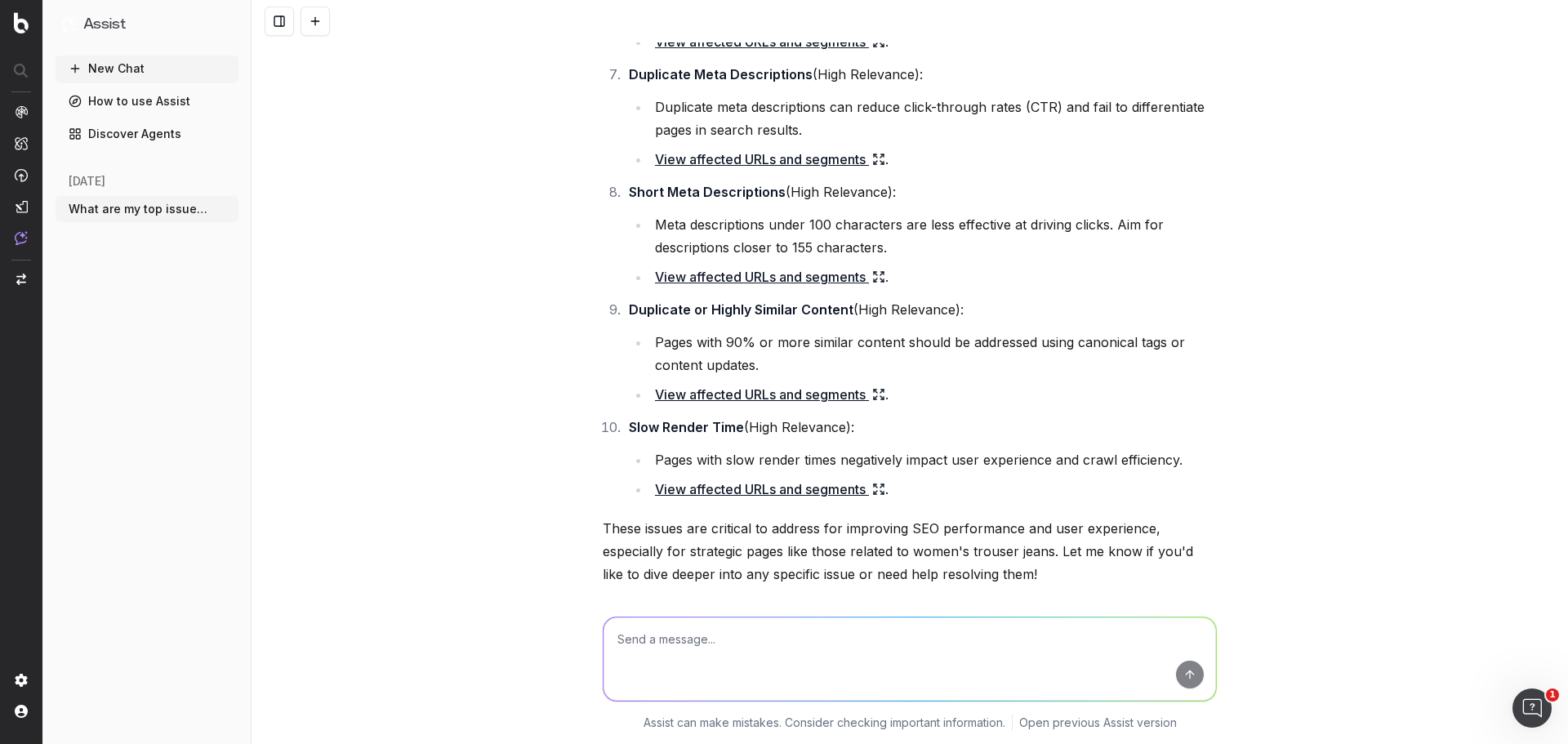
scroll to position [899, 0]
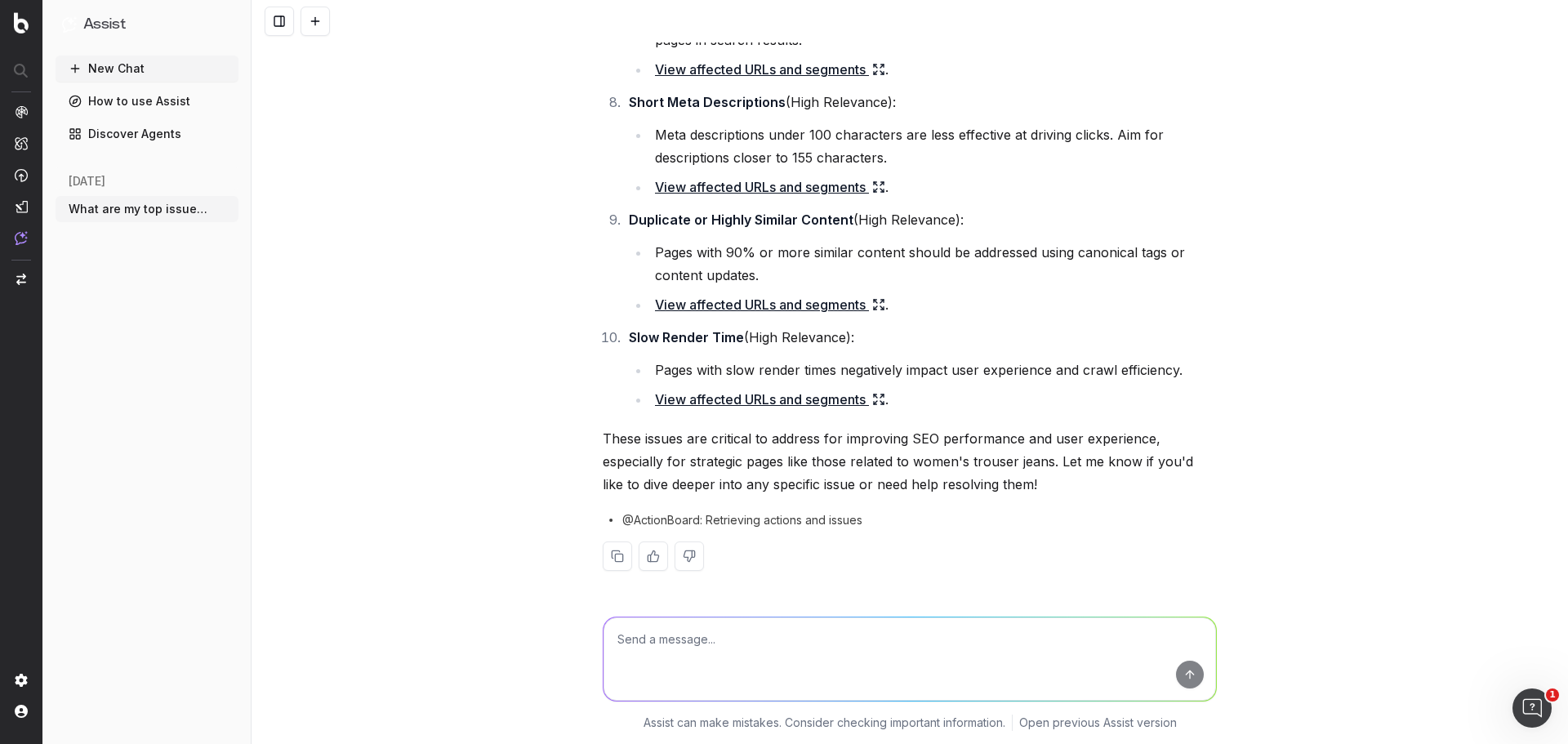
click at [160, 63] on button "New Chat" at bounding box center [147, 68] width 183 height 26
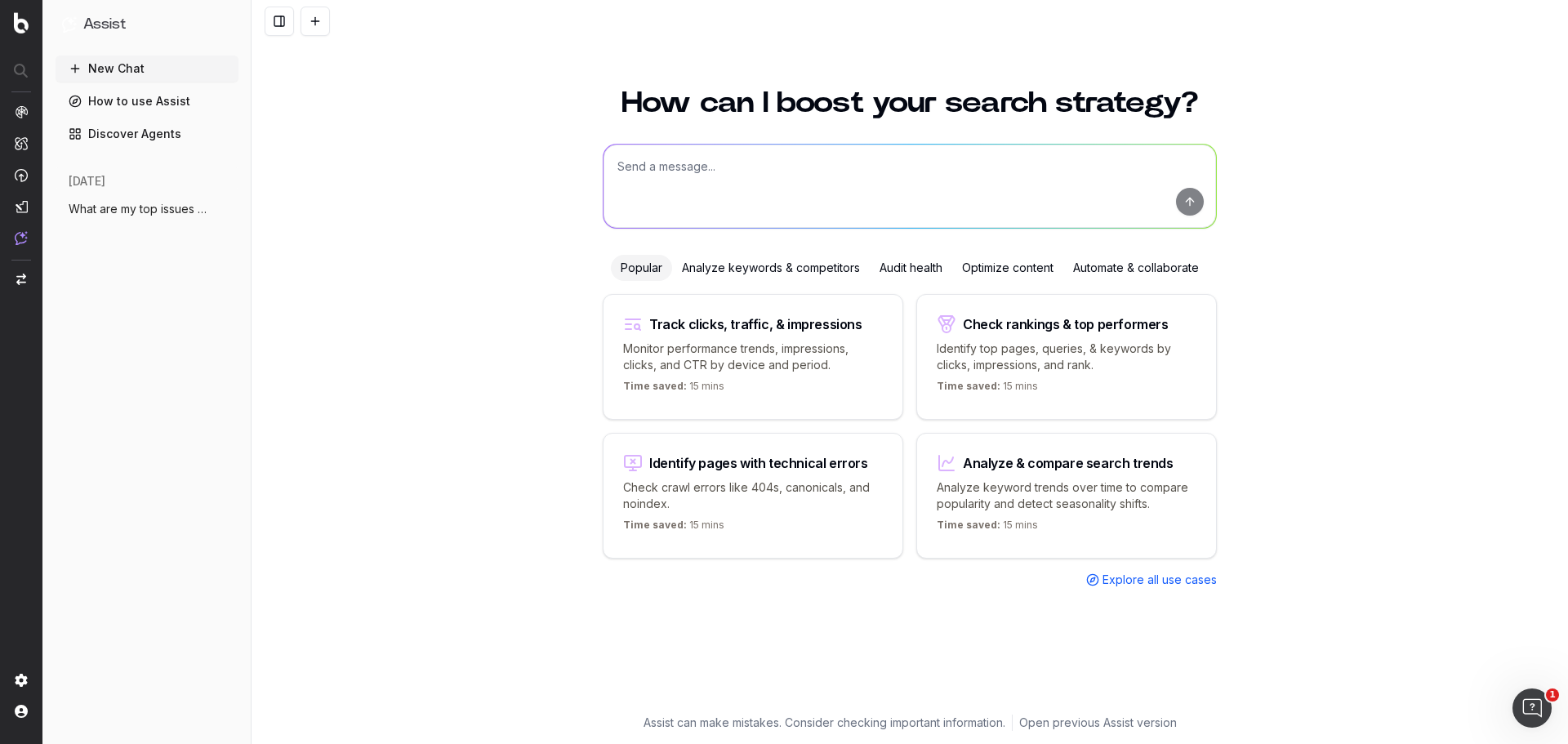
click at [768, 267] on div "Analyze keywords & competitors" at bounding box center [770, 268] width 197 height 26
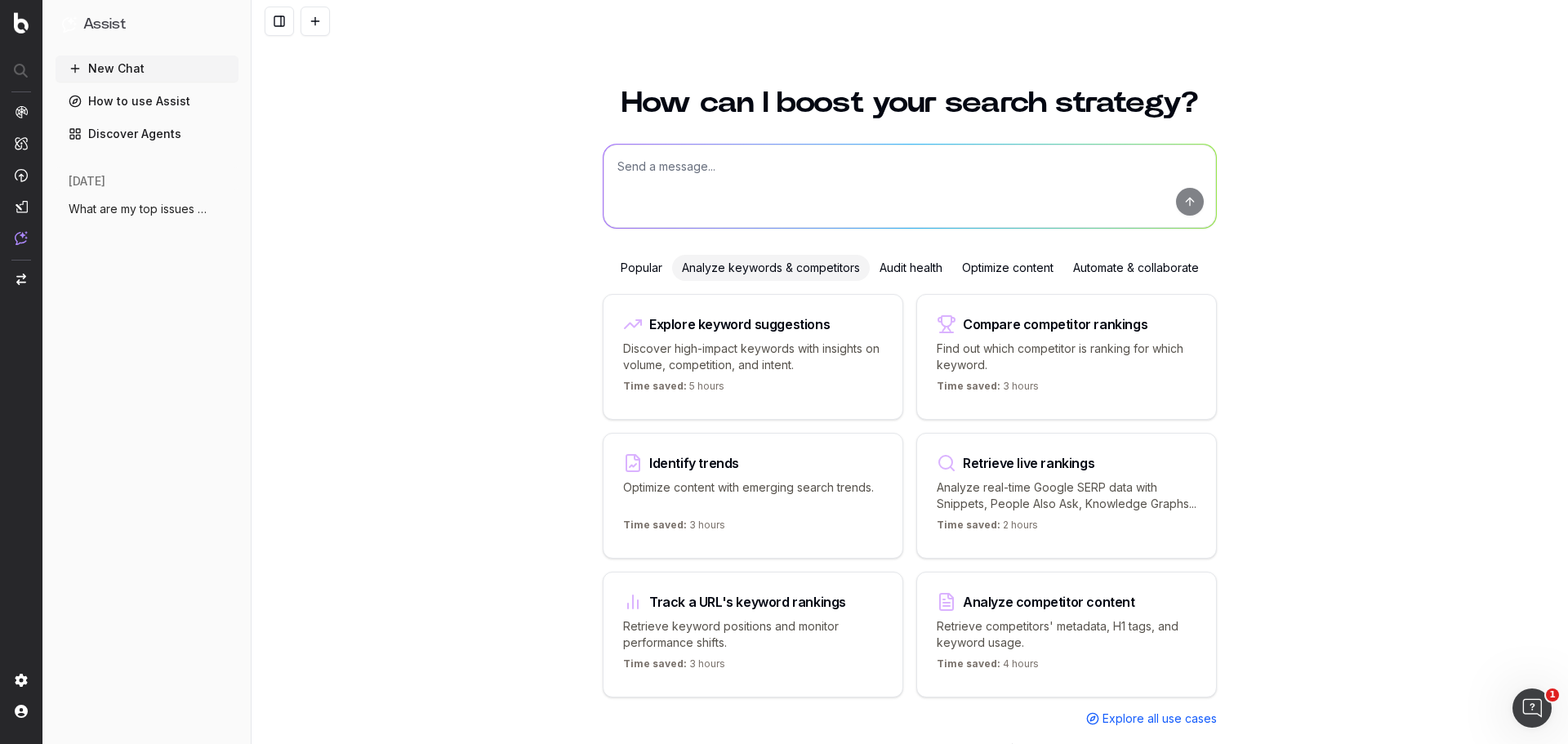
scroll to position [45, 0]
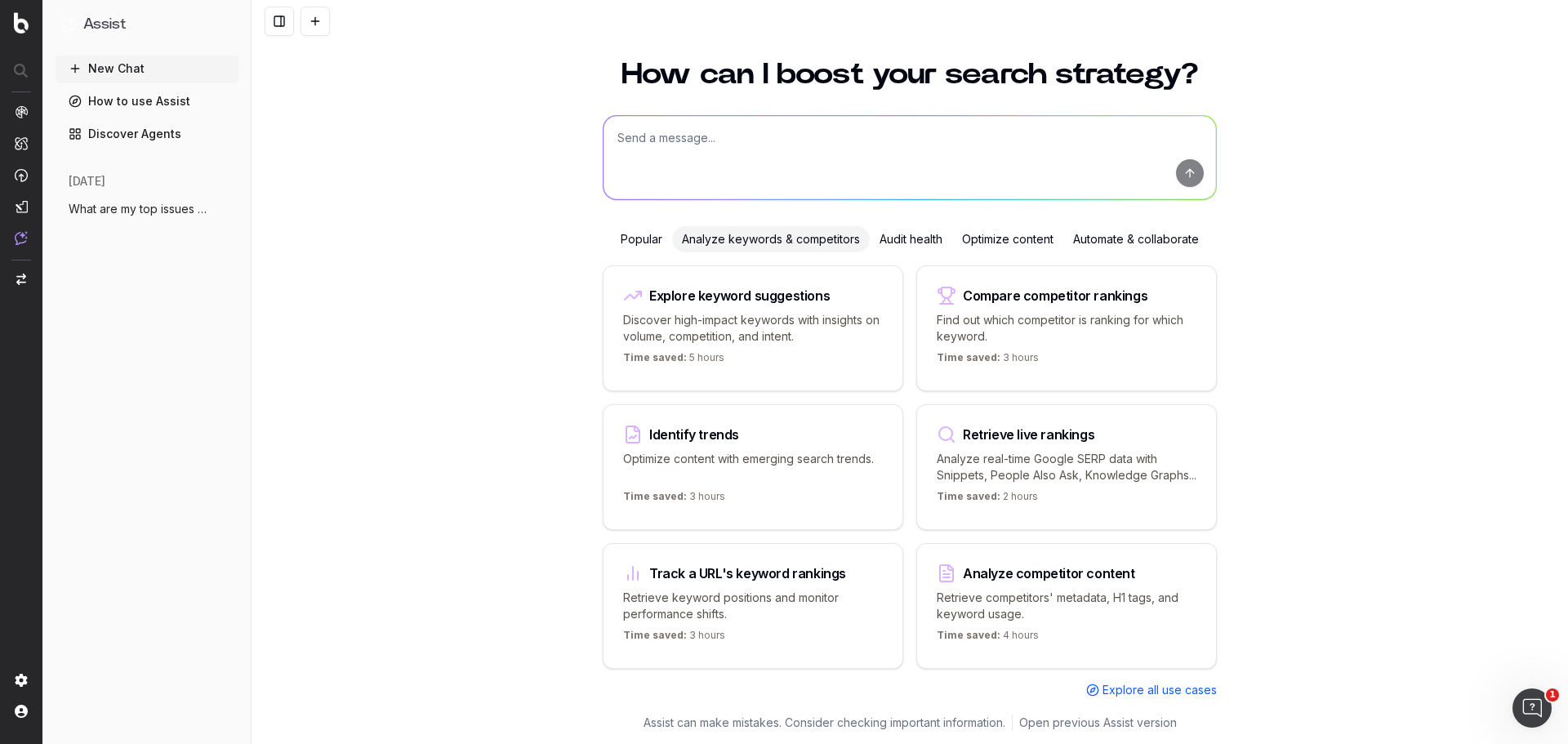
click at [1071, 318] on p "Find out which competitor is ranking for which keyword." at bounding box center [1067, 328] width 260 height 33
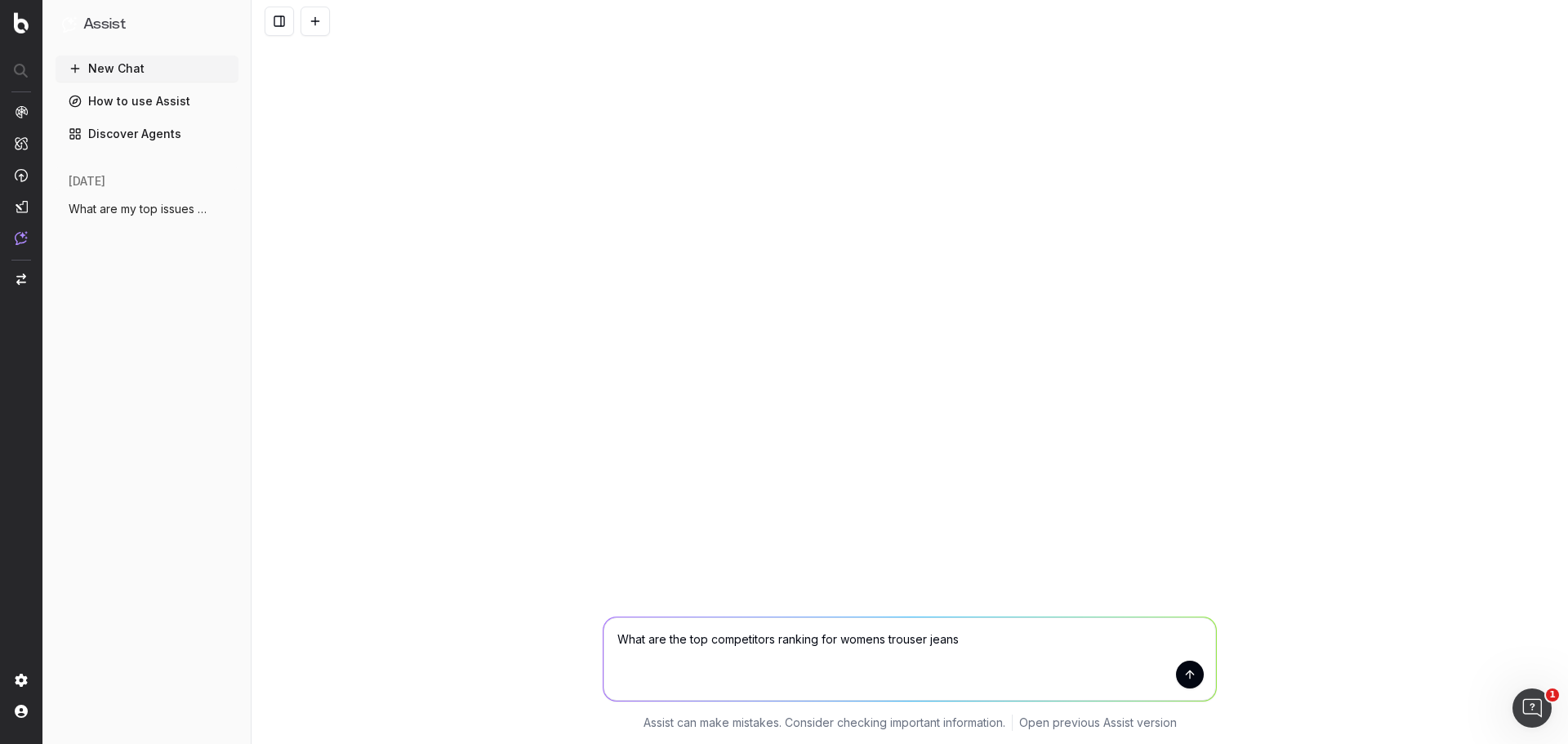
type textarea "What are the top competitors ranking for womens trouser jeans"
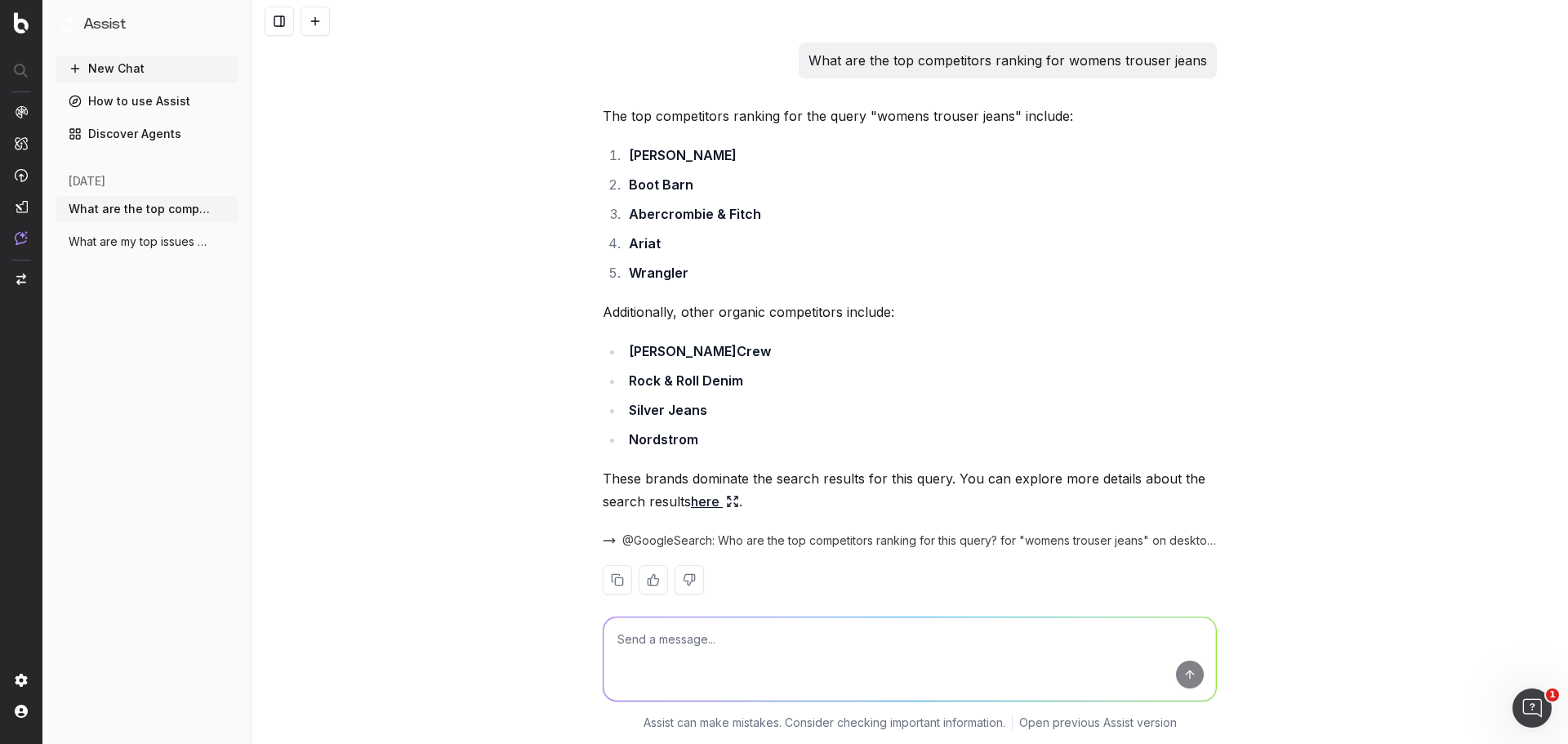
scroll to position [24, 0]
